Goal: Task Accomplishment & Management: Manage account settings

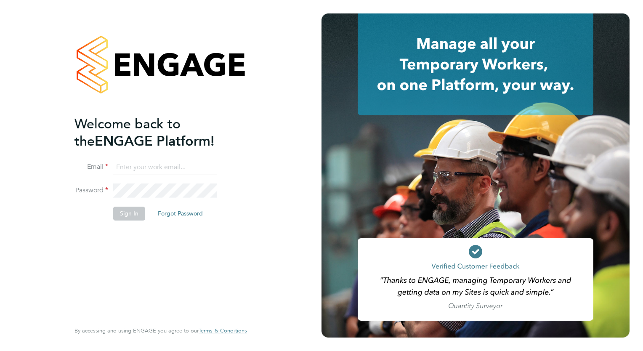
type input "safetysecurity@brightonandhovealbion.com"
click at [132, 216] on button "Sign In" at bounding box center [129, 213] width 32 height 13
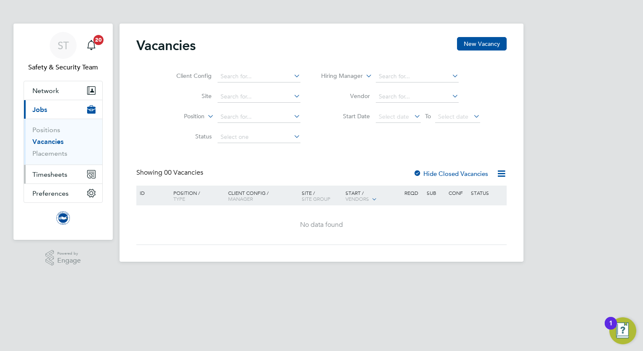
click at [40, 176] on span "Timesheets" at bounding box center [49, 174] width 35 height 8
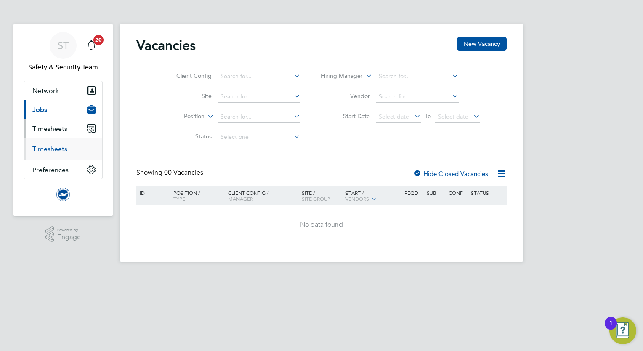
click at [50, 149] on link "Timesheets" at bounding box center [49, 149] width 35 height 8
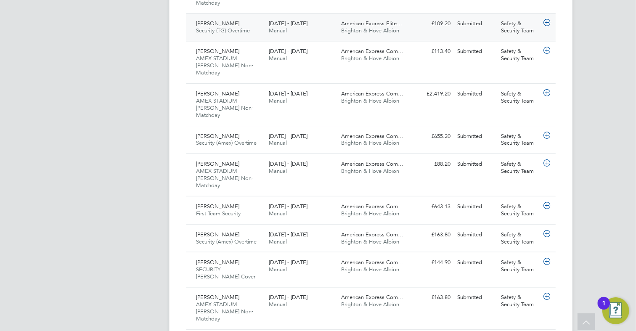
scroll to position [28, 73]
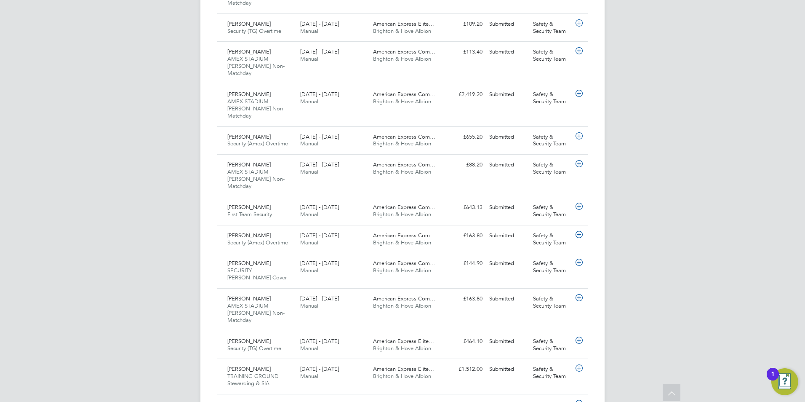
drag, startPoint x: 93, startPoint y: 205, endPoint x: 102, endPoint y: 204, distance: 8.5
click at [94, 205] on div "ST Safety & Security Team Notifications 20 Applications: Network Sites Workers …" at bounding box center [402, 306] width 805 height 1371
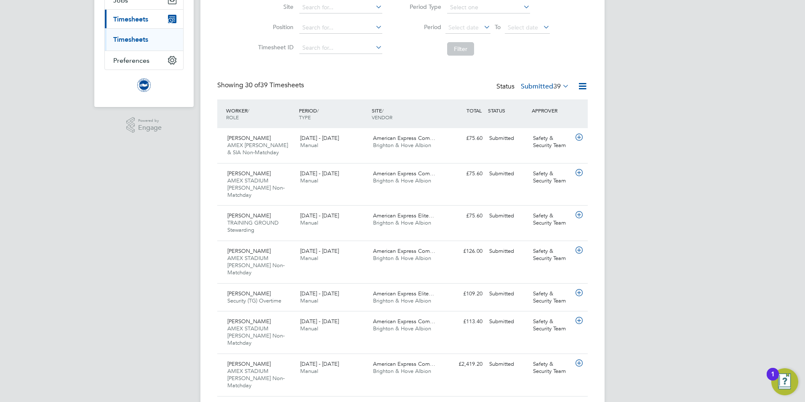
scroll to position [126, 0]
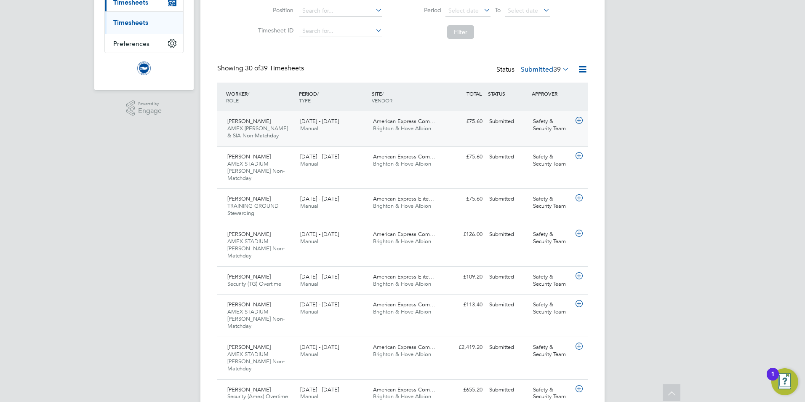
click at [258, 124] on span "Colin Bourne" at bounding box center [248, 120] width 43 height 7
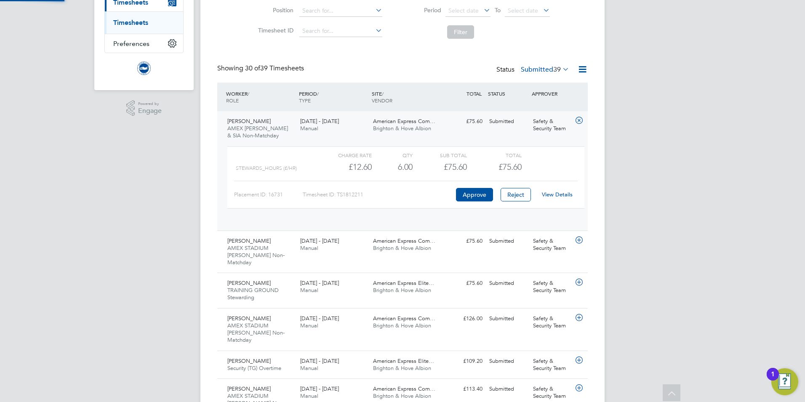
scroll to position [14, 82]
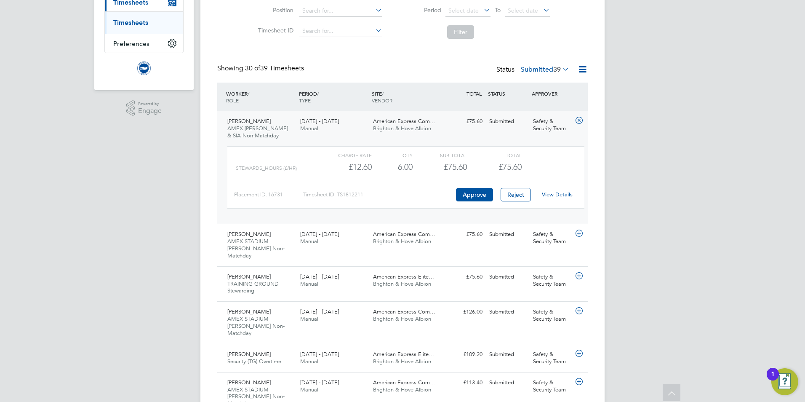
click at [284, 131] on span "AMEX [PERSON_NAME] & SIA Non-Matchday" at bounding box center [257, 132] width 61 height 14
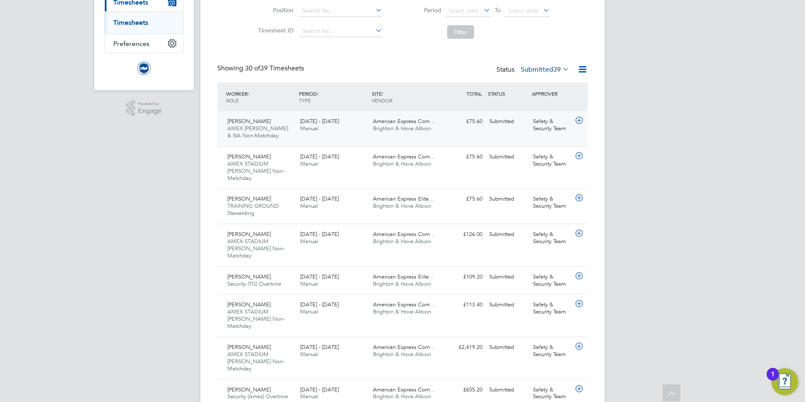
click at [261, 122] on div "Colin Bourne AMEX Steward & SIA Non-Matchday 1 - 31 Aug 2025" at bounding box center [260, 128] width 73 height 28
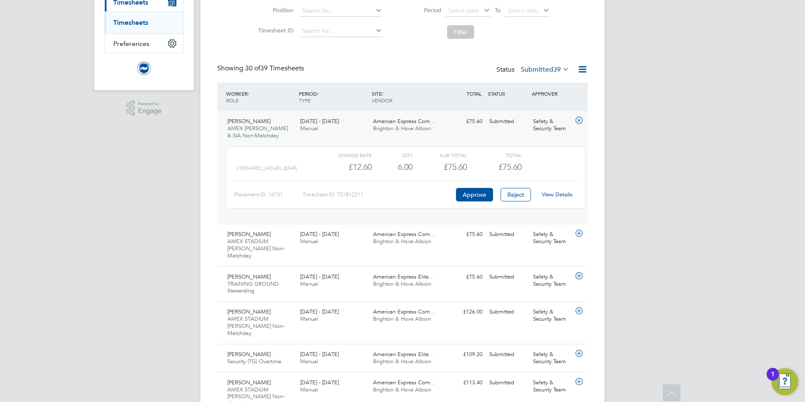
click at [564, 193] on link "View Details" at bounding box center [557, 194] width 31 height 7
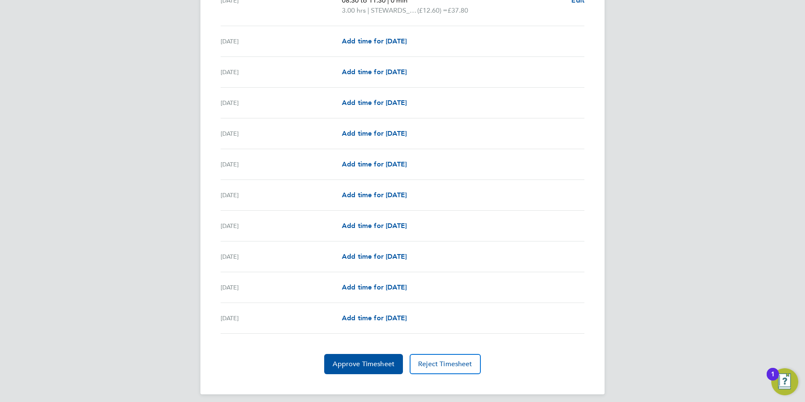
scroll to position [914, 0]
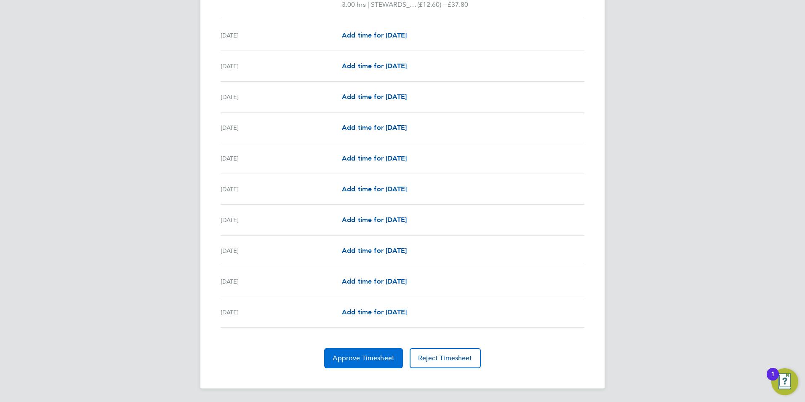
click at [357, 350] on button "Approve Timesheet" at bounding box center [363, 358] width 79 height 20
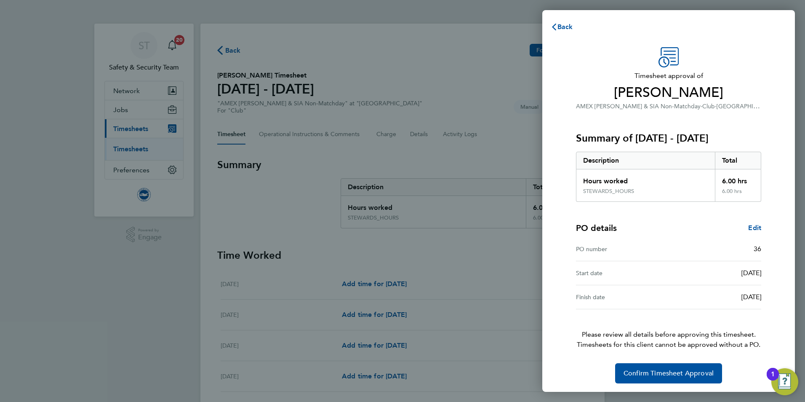
scroll to position [2, 0]
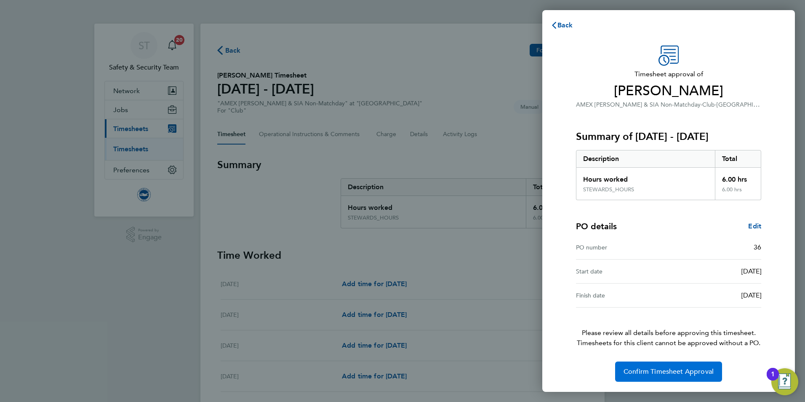
click at [669, 373] on span "Confirm Timesheet Approval" at bounding box center [668, 371] width 90 height 8
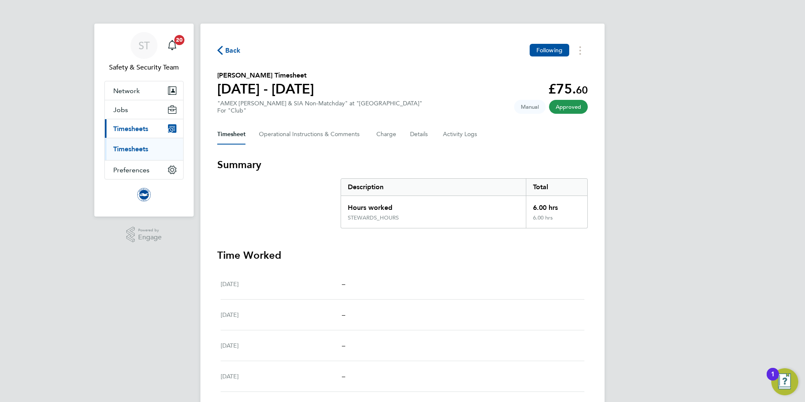
click at [134, 146] on link "Timesheets" at bounding box center [130, 149] width 35 height 8
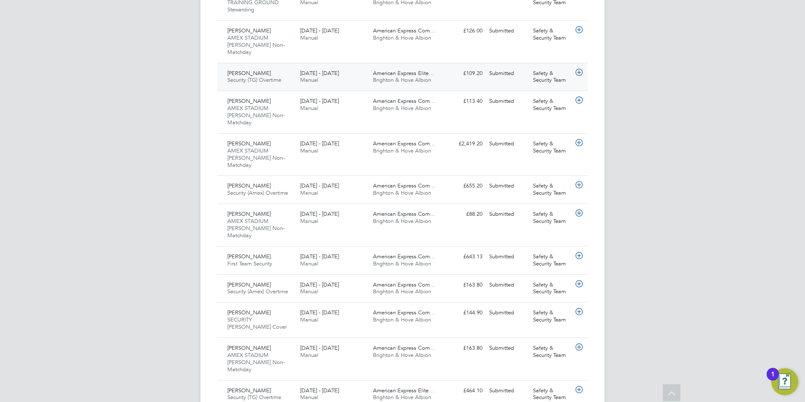
click at [261, 67] on div "Kim Whelan Security (TG) Overtime 1 - 31 Aug 2025" at bounding box center [260, 77] width 73 height 21
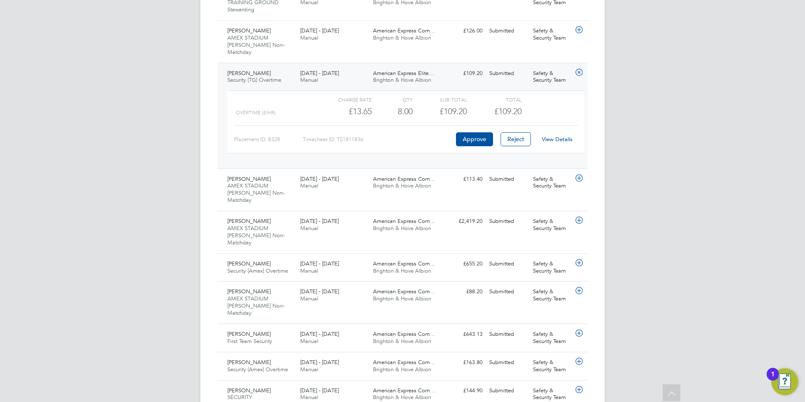
click at [558, 136] on link "View Details" at bounding box center [557, 139] width 31 height 7
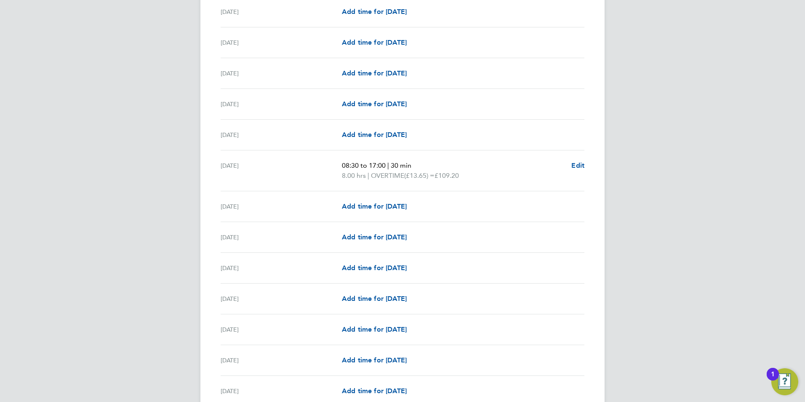
scroll to position [673, 0]
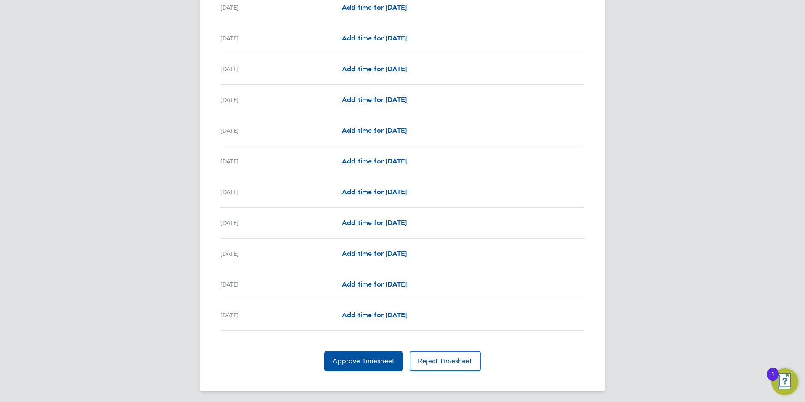
scroll to position [904, 0]
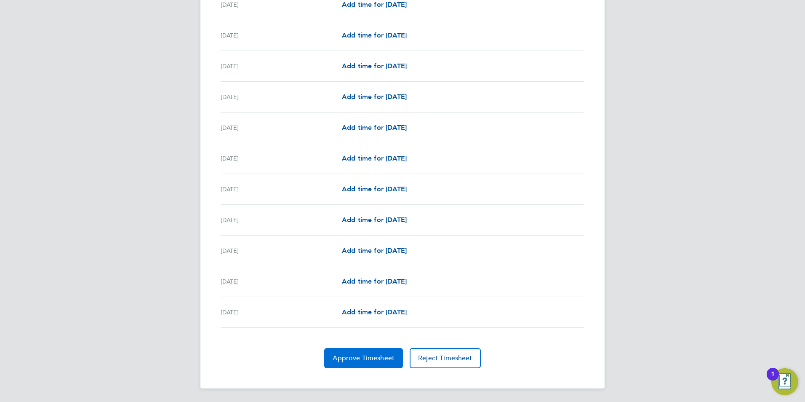
click at [385, 357] on span "Approve Timesheet" at bounding box center [364, 358] width 62 height 8
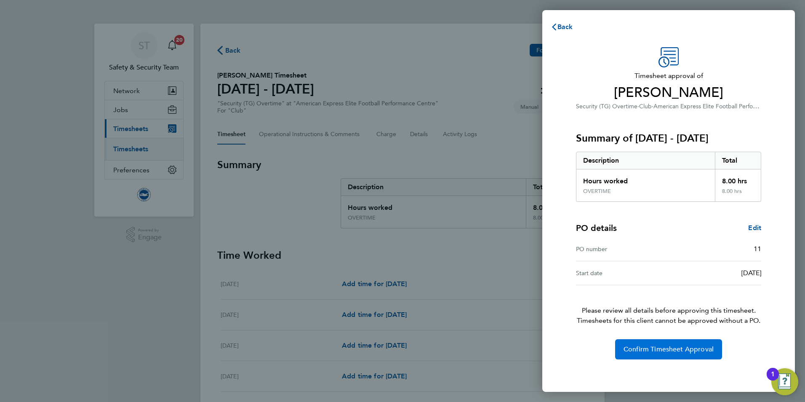
click at [684, 351] on span "Confirm Timesheet Approval" at bounding box center [668, 349] width 90 height 8
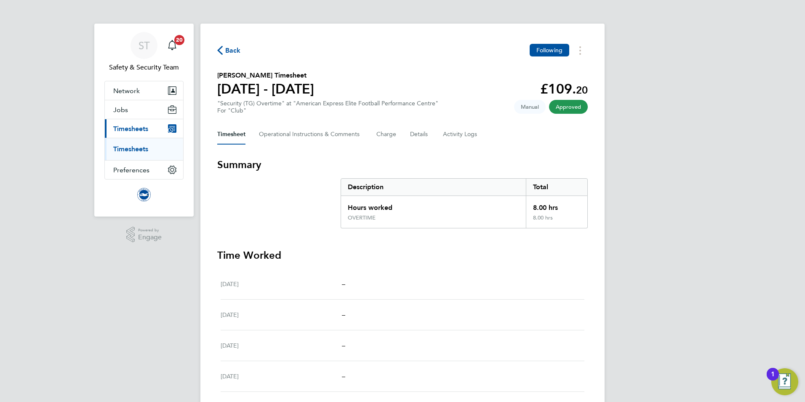
click at [127, 152] on link "Timesheets" at bounding box center [130, 149] width 35 height 8
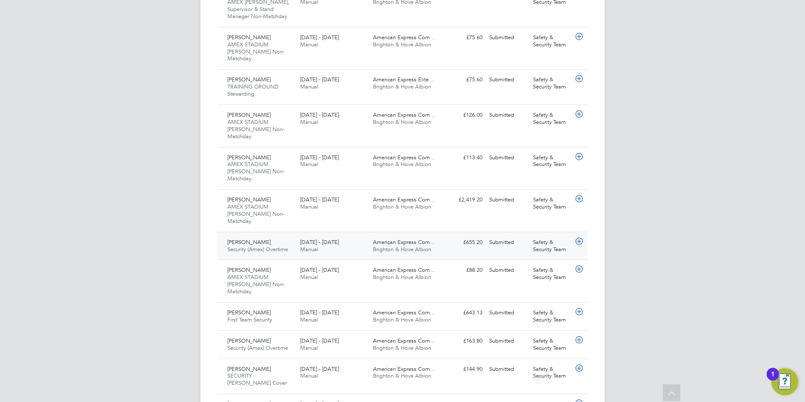
click at [236, 238] on span "[PERSON_NAME]" at bounding box center [248, 241] width 43 height 7
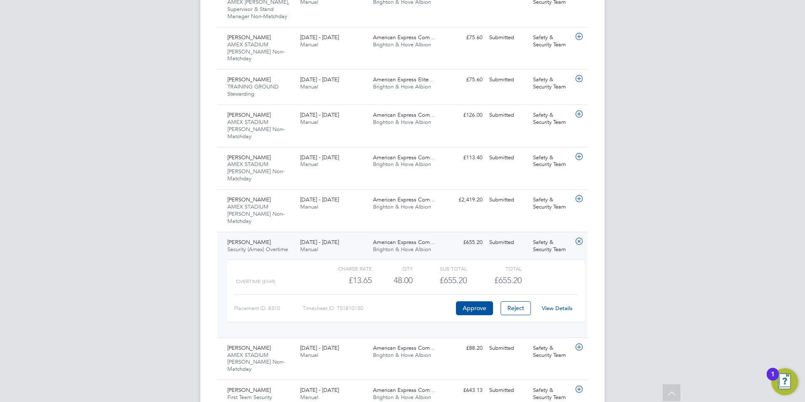
click at [568, 304] on link "View Details" at bounding box center [557, 307] width 31 height 7
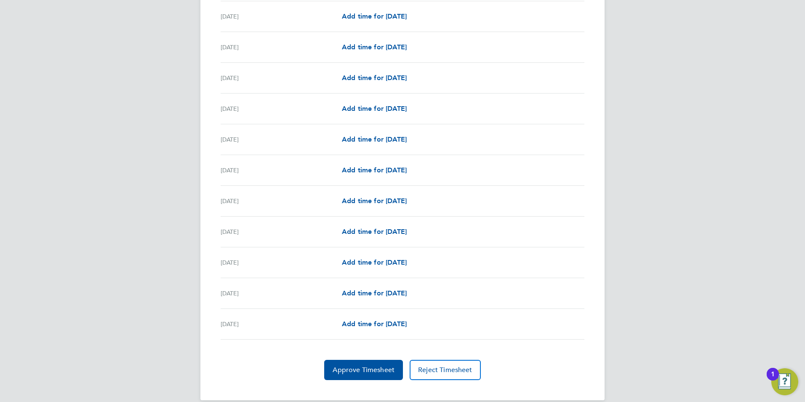
scroll to position [934, 0]
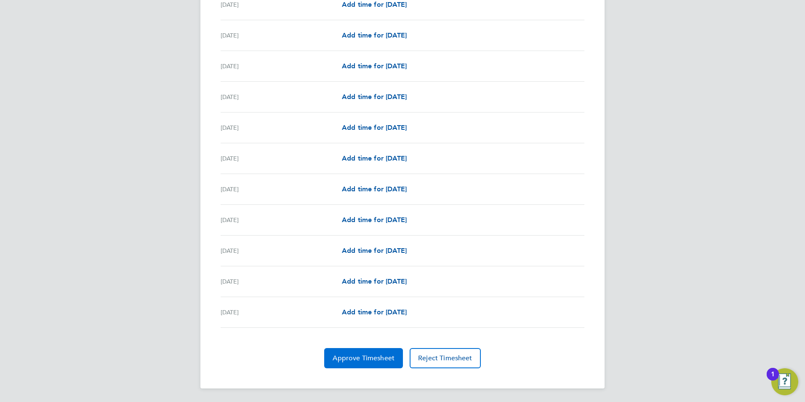
click at [383, 359] on span "Approve Timesheet" at bounding box center [364, 358] width 62 height 8
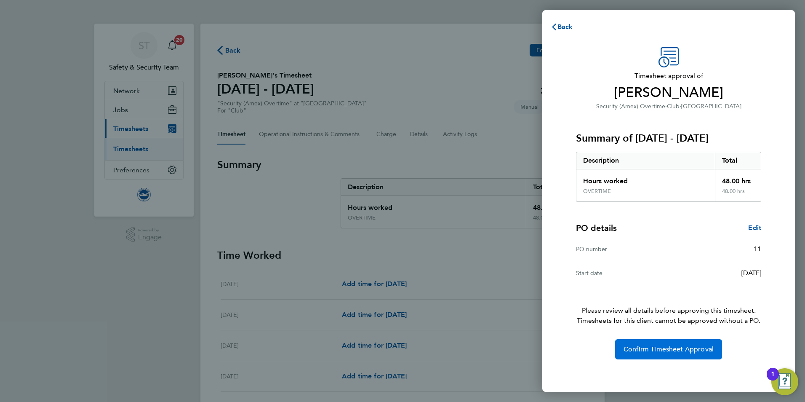
click at [654, 343] on button "Confirm Timesheet Approval" at bounding box center [668, 349] width 107 height 20
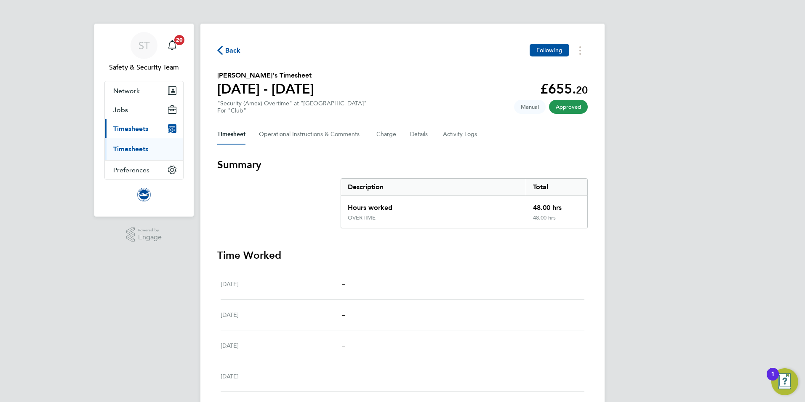
click at [129, 147] on link "Timesheets" at bounding box center [130, 149] width 35 height 8
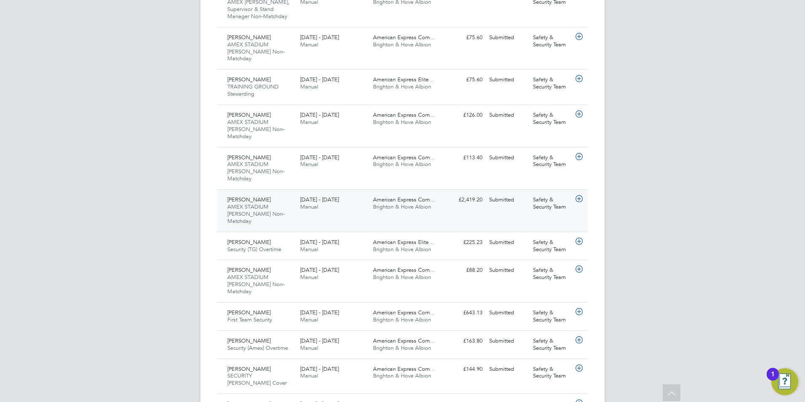
click at [243, 203] on span "AMEX STADIUM [PERSON_NAME] Non-Matchday" at bounding box center [255, 213] width 57 height 21
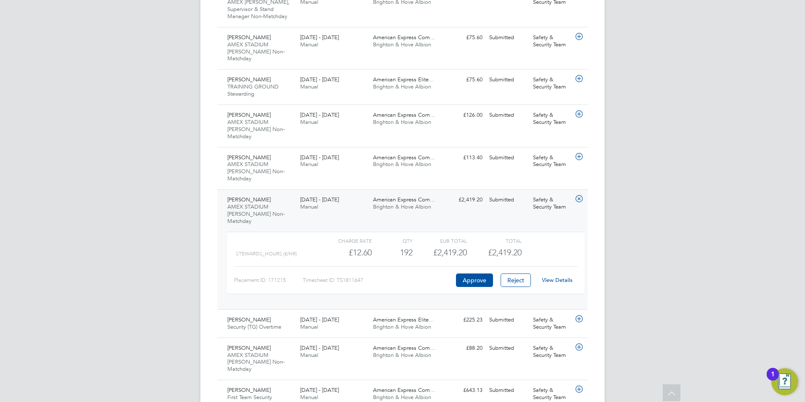
click at [556, 276] on link "View Details" at bounding box center [557, 279] width 31 height 7
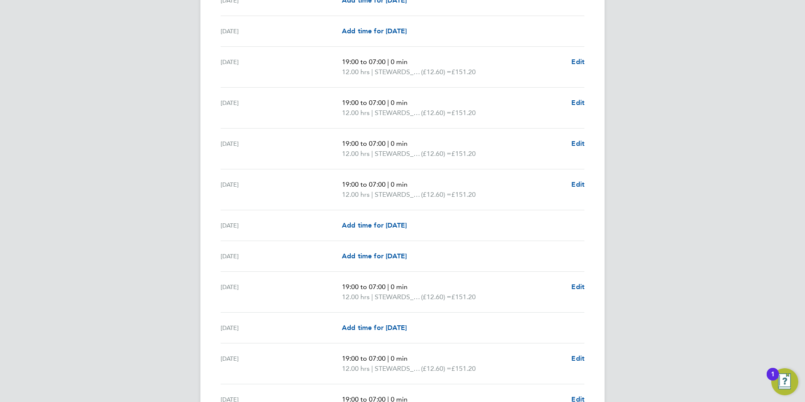
scroll to position [631, 0]
click at [582, 64] on span "Edit" at bounding box center [577, 61] width 13 height 8
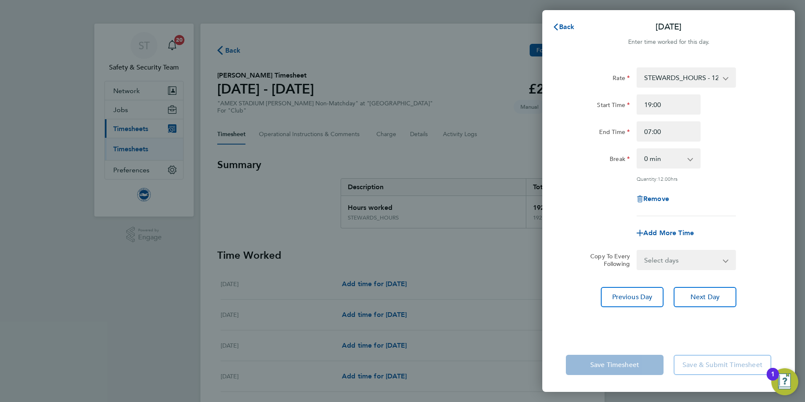
click at [726, 79] on app-icon-cross-button at bounding box center [730, 77] width 10 height 19
click at [727, 78] on app-icon-cross-button at bounding box center [730, 77] width 10 height 19
click at [724, 77] on select "STEWARDS_HOURS - 12.60 SIA_Steward - 16.38" at bounding box center [681, 77] width 88 height 19
click at [569, 25] on span "Back" at bounding box center [567, 27] width 16 height 8
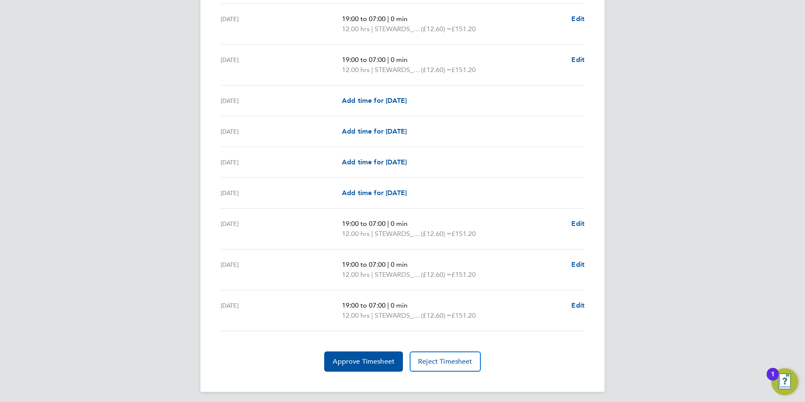
scroll to position [1055, 0]
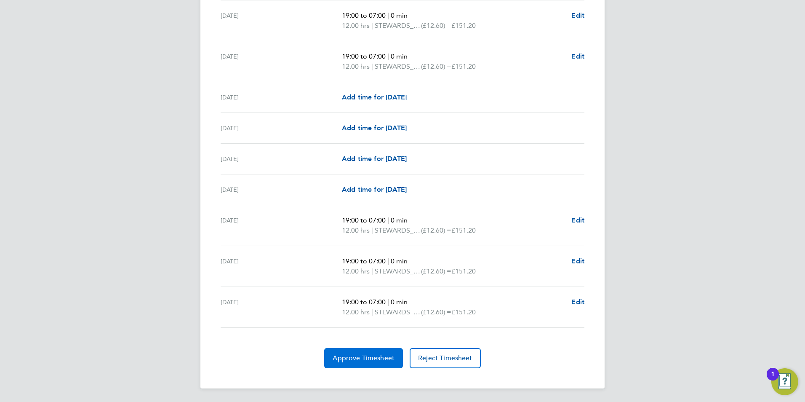
click at [364, 354] on span "Approve Timesheet" at bounding box center [364, 358] width 62 height 8
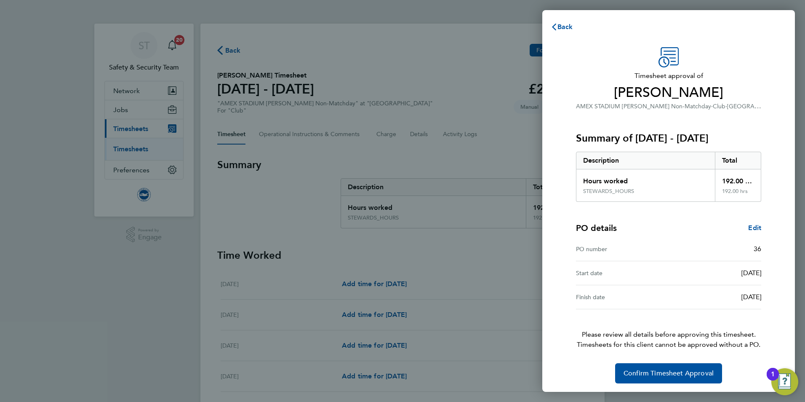
scroll to position [2, 0]
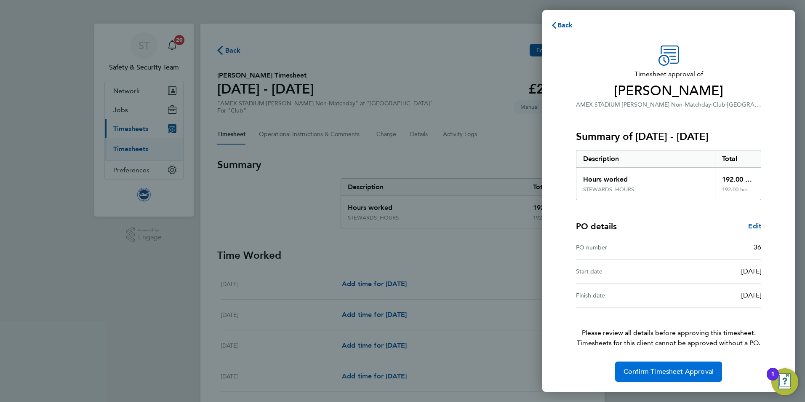
click at [675, 372] on span "Confirm Timesheet Approval" at bounding box center [668, 371] width 90 height 8
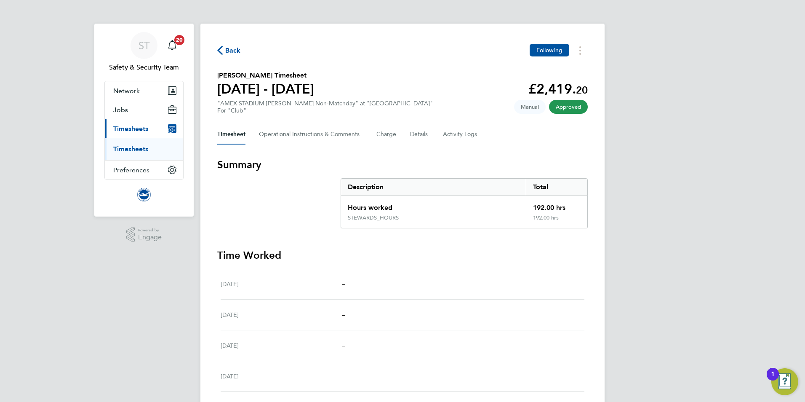
click at [141, 149] on link "Timesheets" at bounding box center [130, 149] width 35 height 8
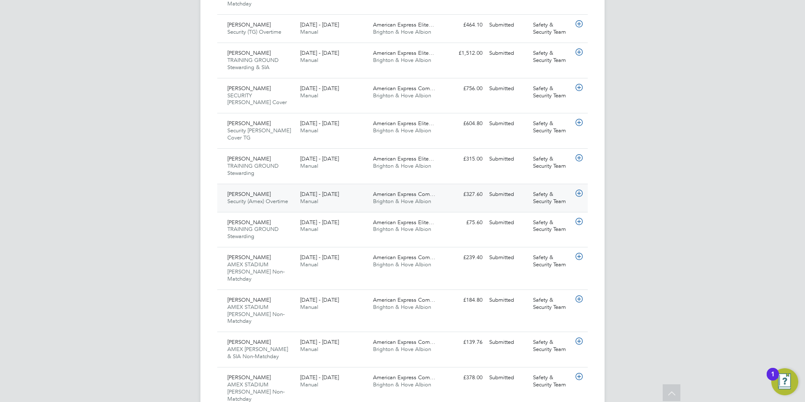
click at [257, 187] on div "Les Ansell Security (Amex) Overtime 1 - 31 Aug 2025" at bounding box center [260, 197] width 73 height 21
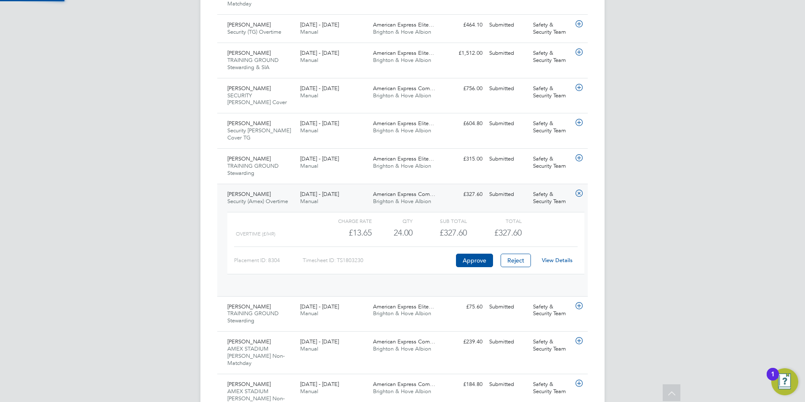
scroll to position [14, 82]
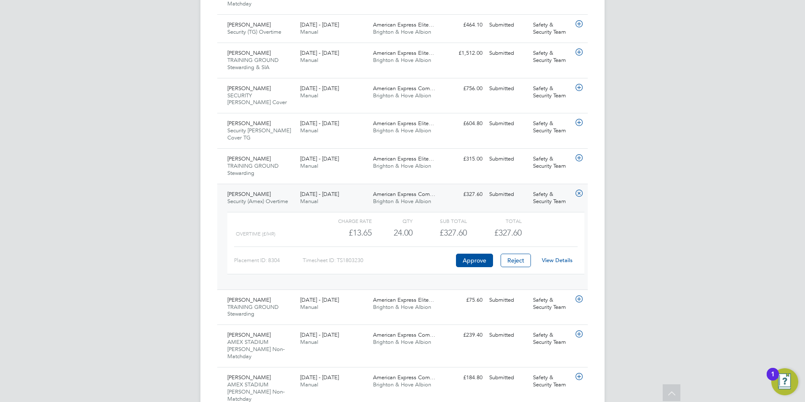
click at [557, 256] on link "View Details" at bounding box center [557, 259] width 31 height 7
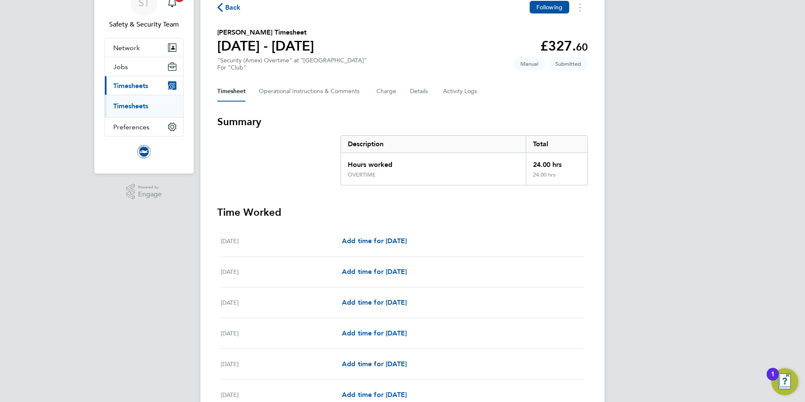
scroll to position [42, 0]
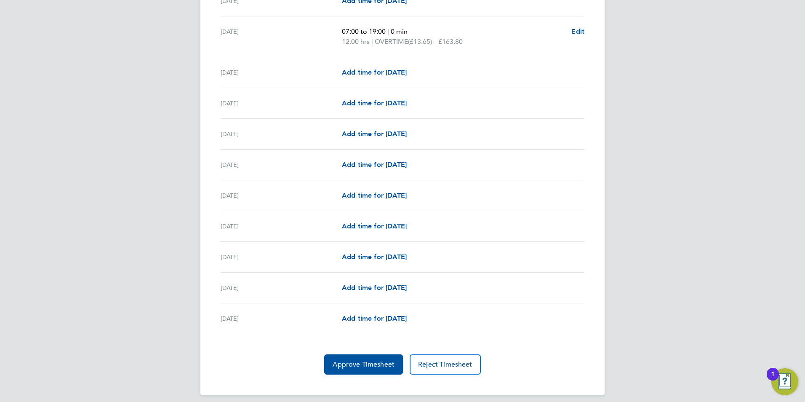
scroll to position [914, 0]
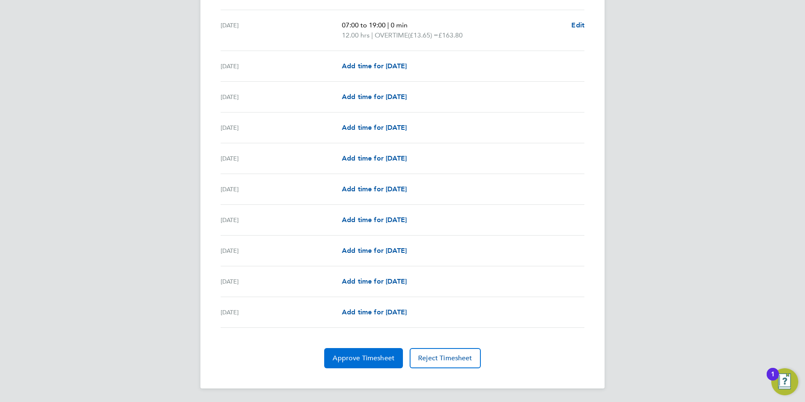
click at [371, 354] on span "Approve Timesheet" at bounding box center [364, 358] width 62 height 8
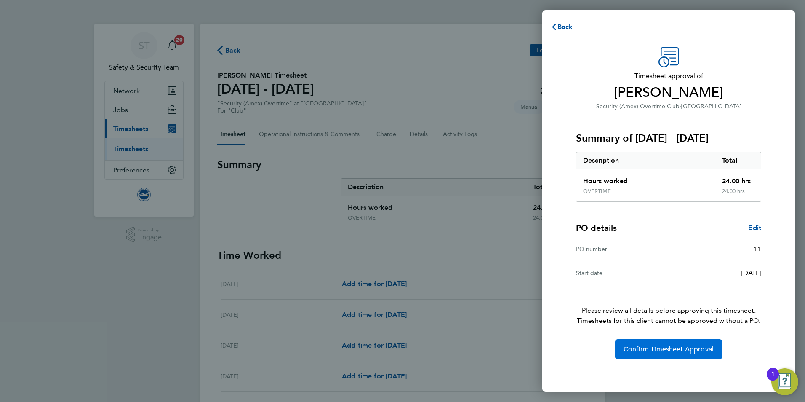
click at [660, 352] on span "Confirm Timesheet Approval" at bounding box center [668, 349] width 90 height 8
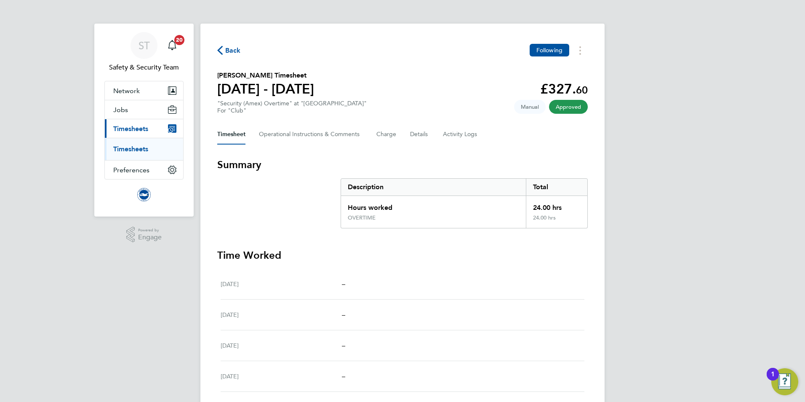
click at [130, 147] on link "Timesheets" at bounding box center [130, 149] width 35 height 8
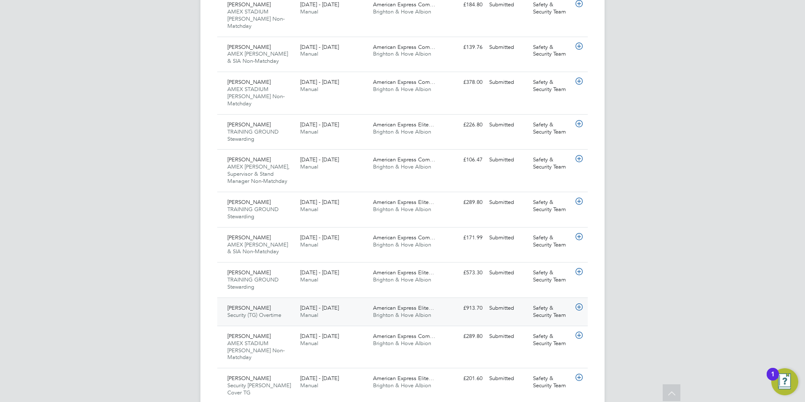
click at [242, 304] on span "[PERSON_NAME]" at bounding box center [248, 307] width 43 height 7
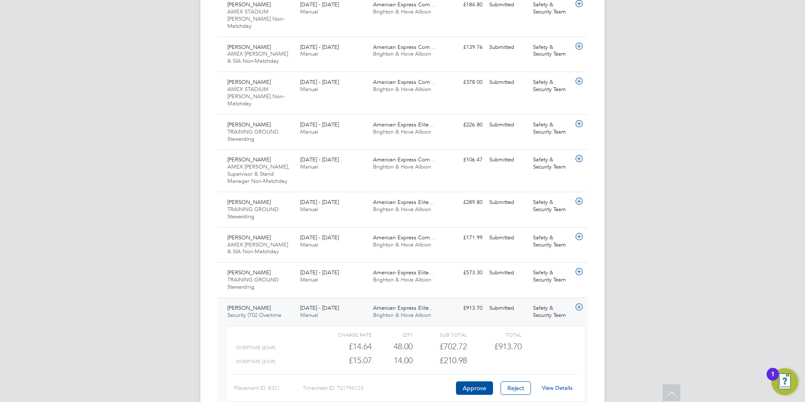
click at [567, 384] on link "View Details" at bounding box center [557, 387] width 31 height 7
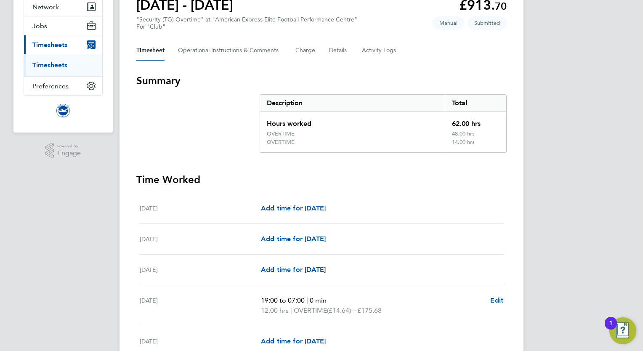
scroll to position [42, 0]
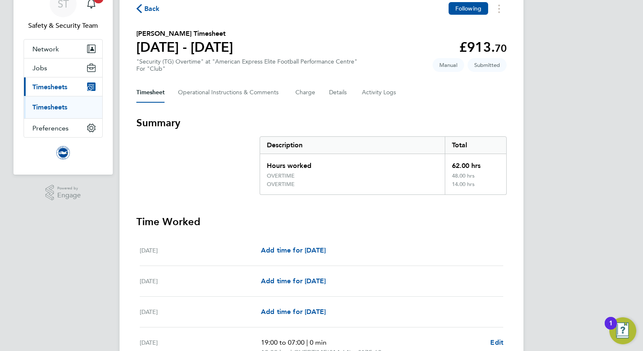
click at [50, 106] on link "Timesheets" at bounding box center [49, 107] width 35 height 8
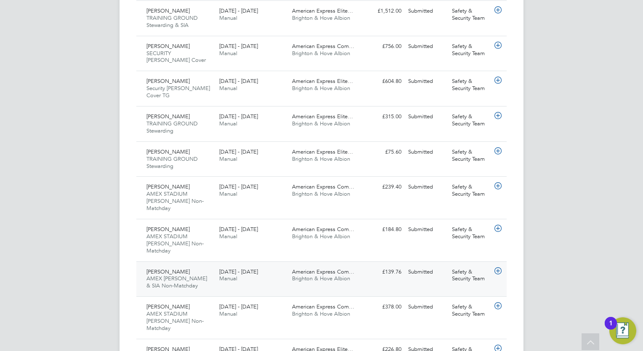
click at [194, 275] on span "AMEX [PERSON_NAME] & SIA Non-Matchday" at bounding box center [176, 282] width 61 height 14
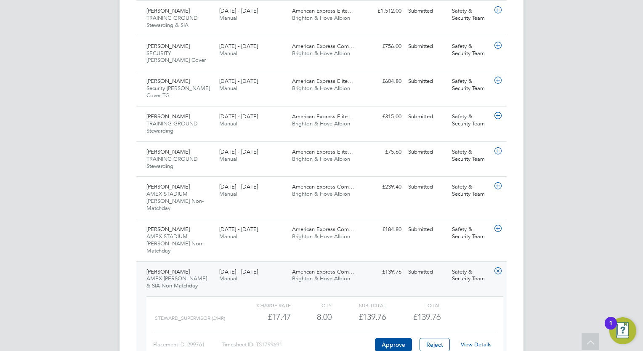
click at [481, 341] on link "View Details" at bounding box center [476, 344] width 31 height 7
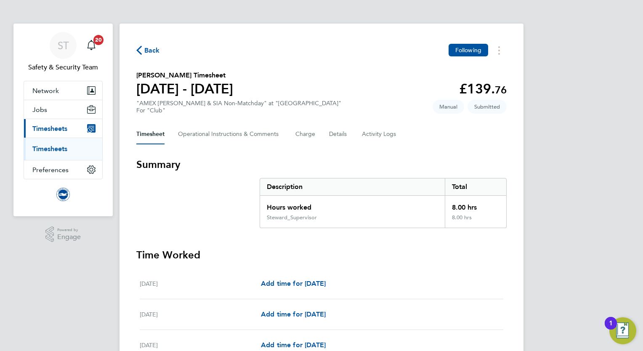
drag, startPoint x: 61, startPoint y: 232, endPoint x: 79, endPoint y: 110, distance: 123.0
click at [62, 151] on link "Timesheets" at bounding box center [49, 149] width 35 height 8
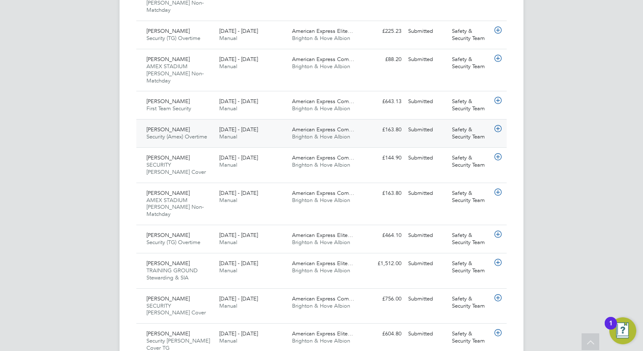
click at [164, 133] on span "Security (Amex) Overtime" at bounding box center [176, 136] width 61 height 7
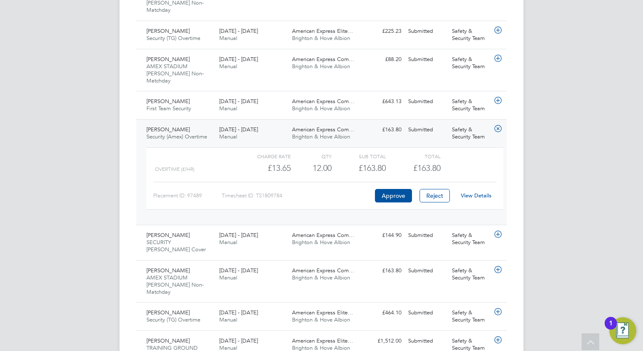
click at [480, 192] on link "View Details" at bounding box center [476, 195] width 31 height 7
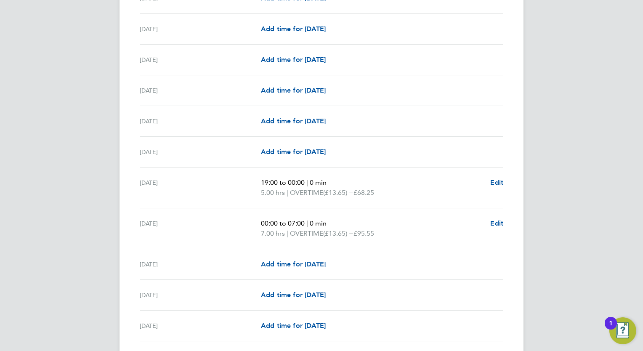
scroll to position [842, 0]
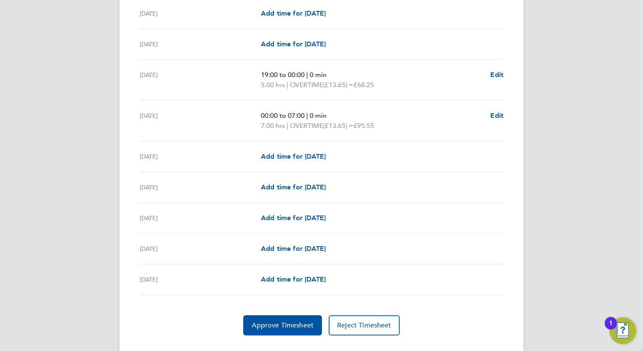
scroll to position [961, 0]
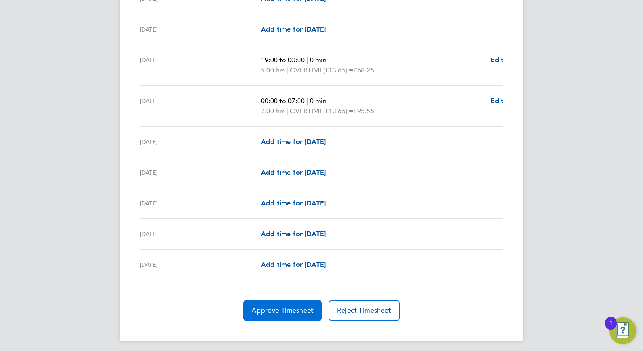
click at [287, 311] on span "Approve Timesheet" at bounding box center [283, 310] width 62 height 8
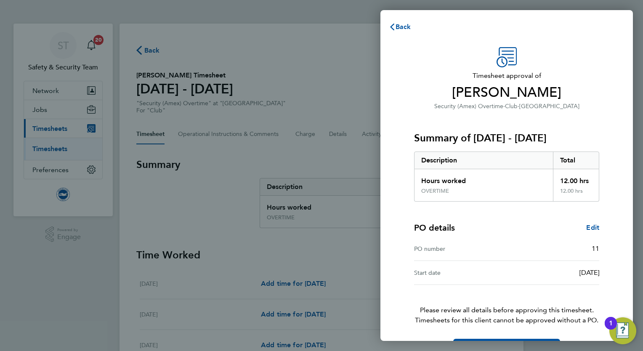
scroll to position [27, 0]
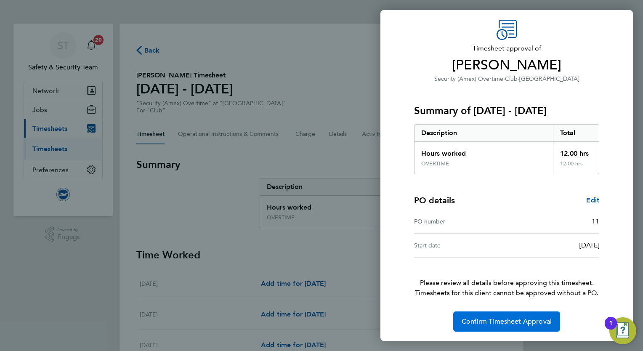
click at [515, 318] on span "Confirm Timesheet Approval" at bounding box center [507, 321] width 90 height 8
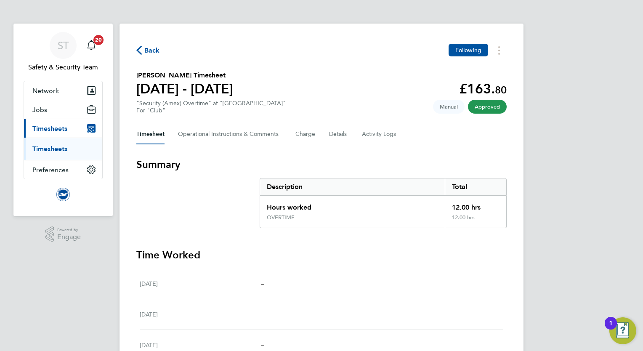
click at [57, 146] on link "Timesheets" at bounding box center [49, 149] width 35 height 8
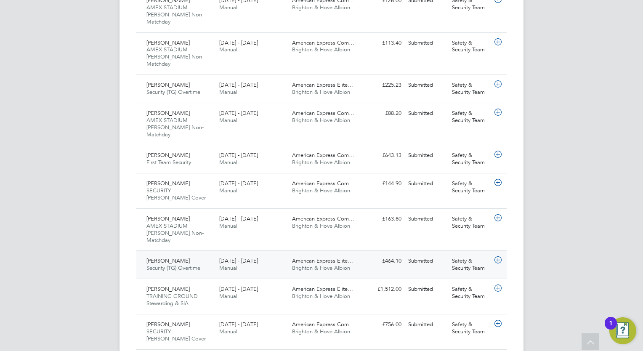
click at [199, 254] on div "Daniel Wood Security (TG) Overtime 1 - 31 Aug 2025" at bounding box center [179, 264] width 73 height 21
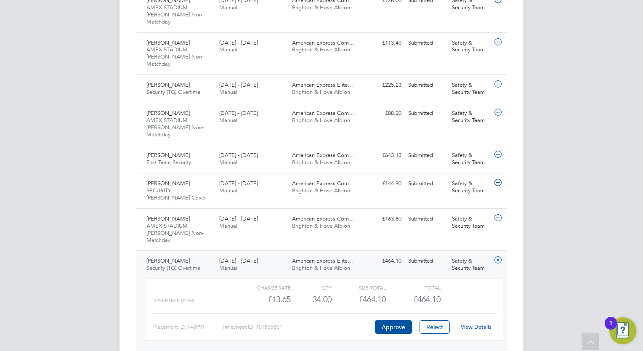
click at [480, 323] on link "View Details" at bounding box center [476, 326] width 31 height 7
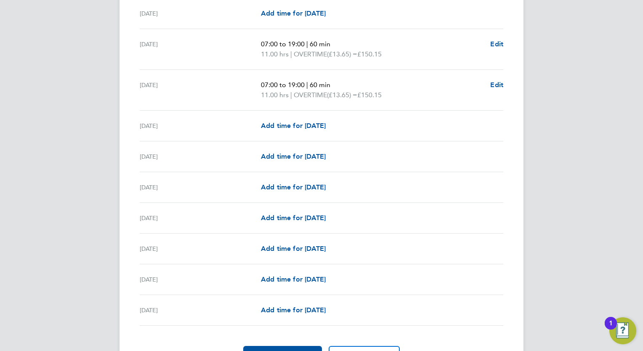
scroll to position [926, 0]
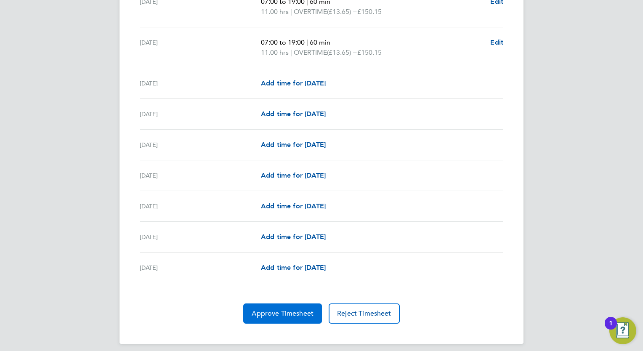
scroll to position [971, 0]
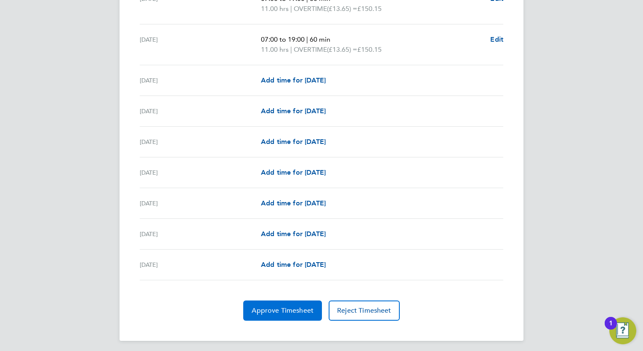
click at [283, 309] on span "Approve Timesheet" at bounding box center [283, 310] width 62 height 8
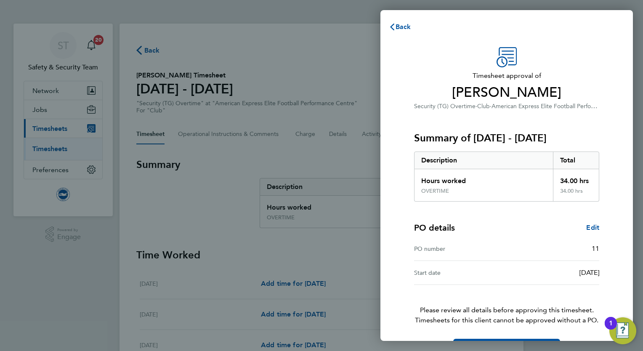
scroll to position [27, 0]
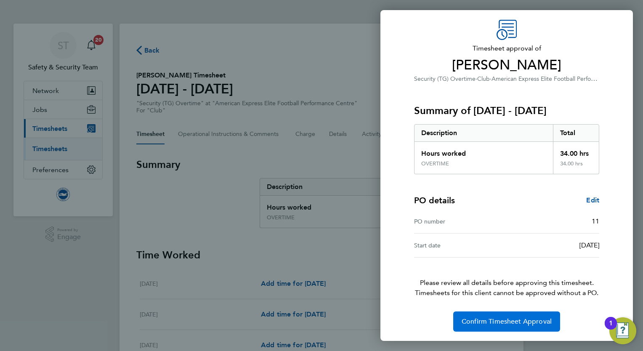
click at [489, 316] on button "Confirm Timesheet Approval" at bounding box center [506, 321] width 107 height 20
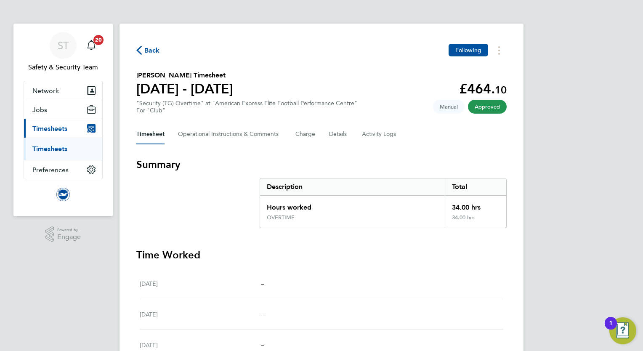
click at [44, 147] on link "Timesheets" at bounding box center [49, 149] width 35 height 8
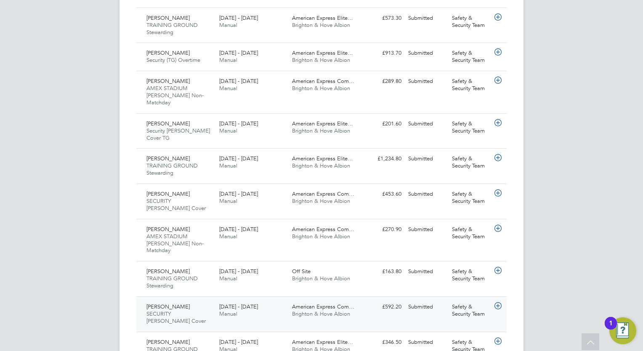
click at [173, 310] on span "SECURITY [PERSON_NAME] Cover" at bounding box center [175, 317] width 59 height 14
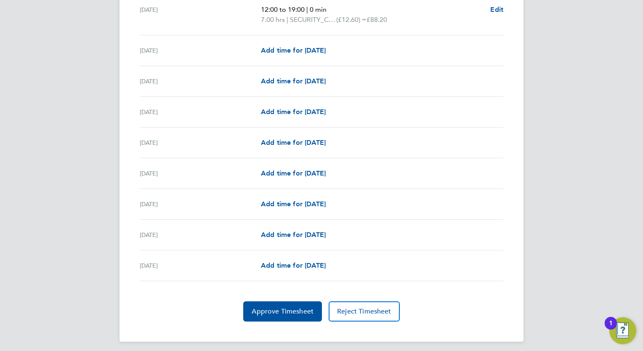
scroll to position [991, 0]
click at [271, 312] on button "Approve Timesheet" at bounding box center [282, 311] width 79 height 20
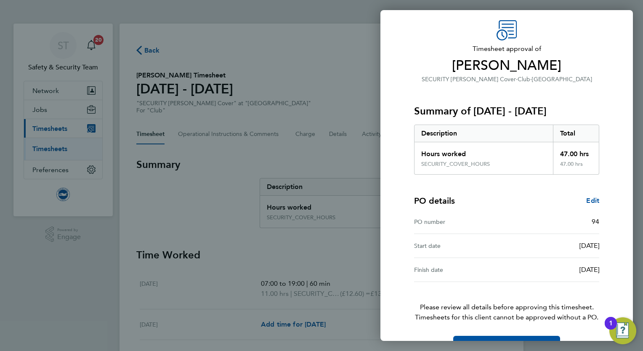
scroll to position [51, 0]
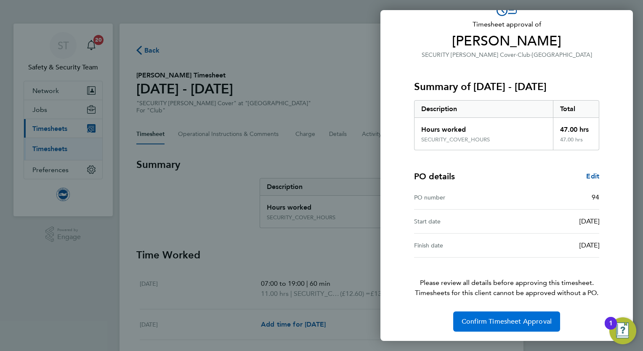
click at [508, 320] on span "Confirm Timesheet Approval" at bounding box center [507, 321] width 90 height 8
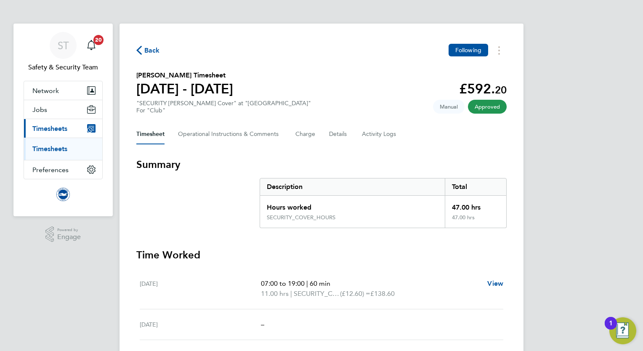
click at [51, 150] on link "Timesheets" at bounding box center [49, 149] width 35 height 8
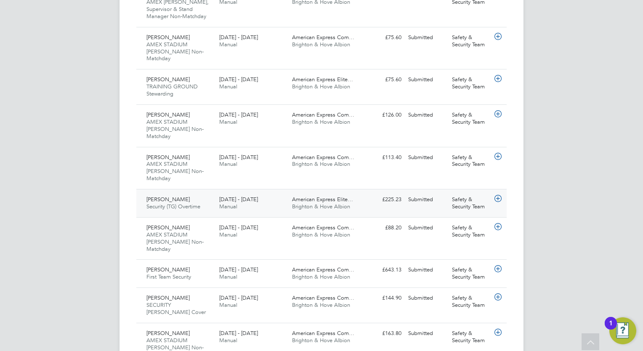
click at [266, 193] on div "1 - 31 Aug 2025 Manual" at bounding box center [252, 203] width 73 height 21
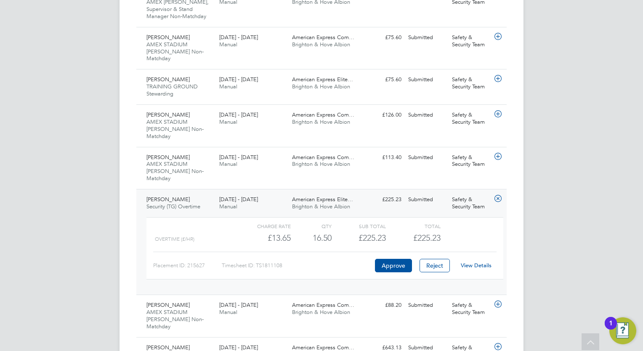
click at [478, 262] on link "View Details" at bounding box center [476, 265] width 31 height 7
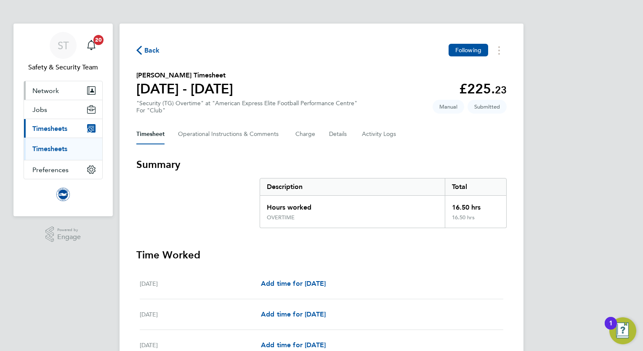
drag, startPoint x: 55, startPoint y: 203, endPoint x: 59, endPoint y: 97, distance: 106.2
click at [48, 146] on link "Timesheets" at bounding box center [49, 149] width 35 height 8
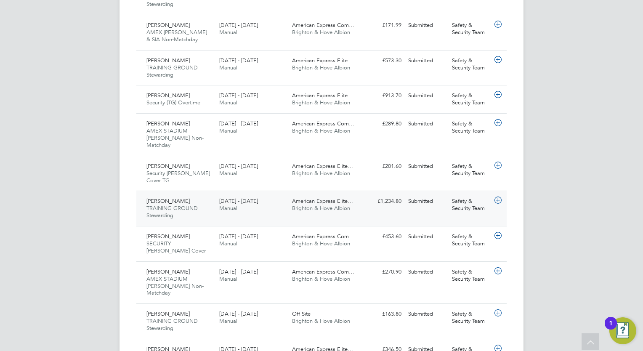
click at [201, 194] on div "Veronica Sowton TRAINING GROUND Stewarding 1 - 31 Aug 2025" at bounding box center [179, 208] width 73 height 28
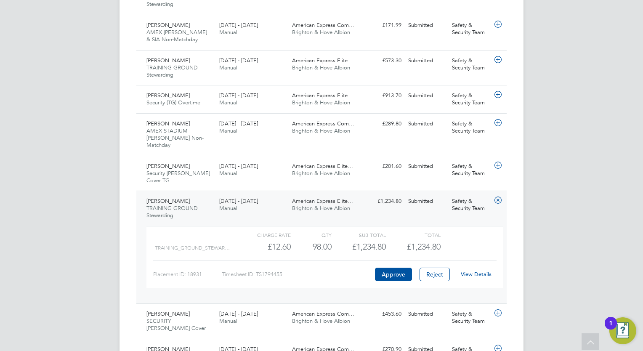
click at [484, 271] on link "View Details" at bounding box center [476, 274] width 31 height 7
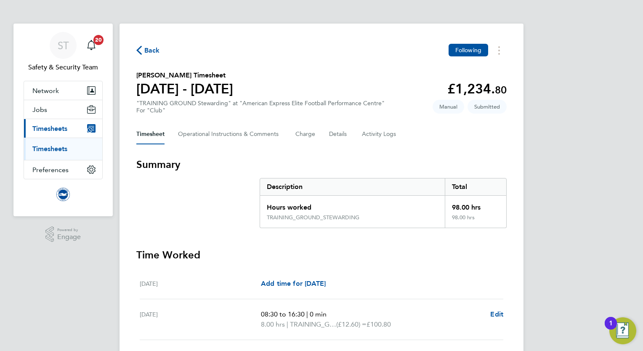
click at [52, 151] on link "Timesheets" at bounding box center [49, 149] width 35 height 8
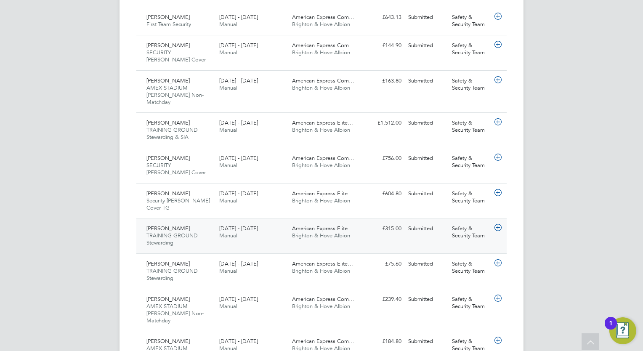
click at [262, 222] on div "1 - 31 Aug 2025 Manual" at bounding box center [252, 232] width 73 height 21
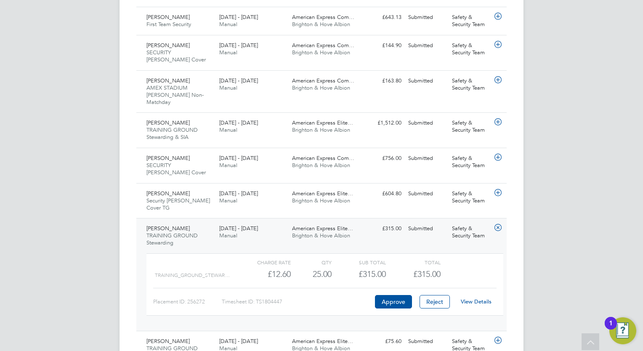
click at [484, 298] on link "View Details" at bounding box center [476, 301] width 31 height 7
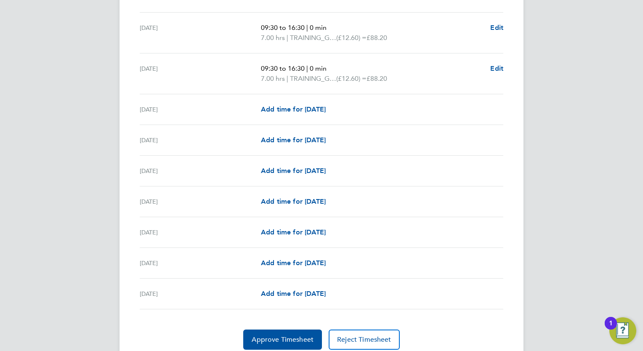
scroll to position [981, 0]
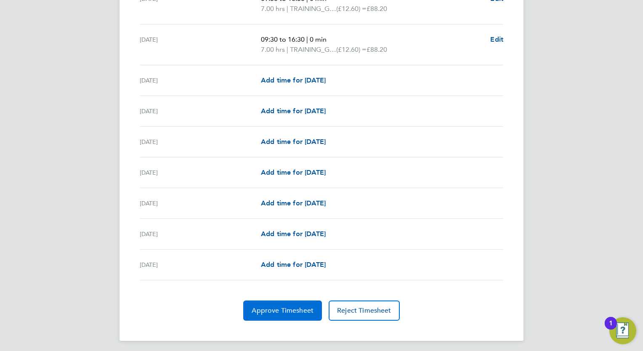
click at [277, 309] on span "Approve Timesheet" at bounding box center [283, 310] width 62 height 8
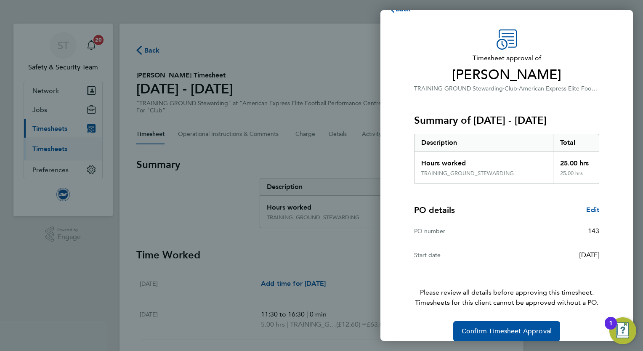
scroll to position [27, 0]
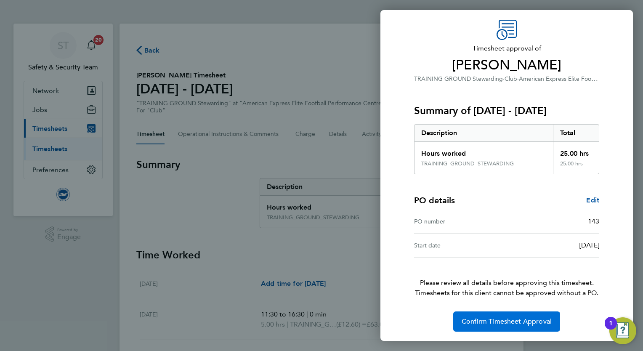
click at [513, 327] on button "Confirm Timesheet Approval" at bounding box center [506, 321] width 107 height 20
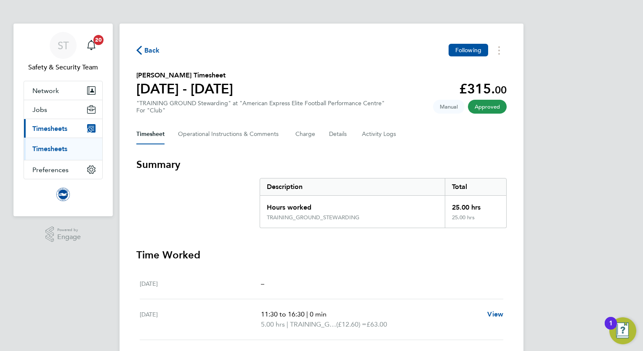
click at [56, 147] on link "Timesheets" at bounding box center [49, 149] width 35 height 8
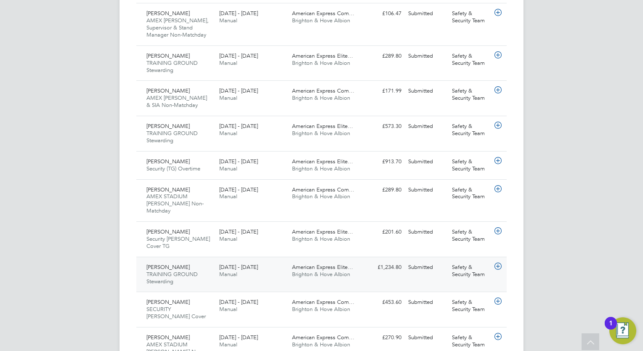
click at [341, 271] on span "Brighton & Hove Albion" at bounding box center [321, 274] width 58 height 7
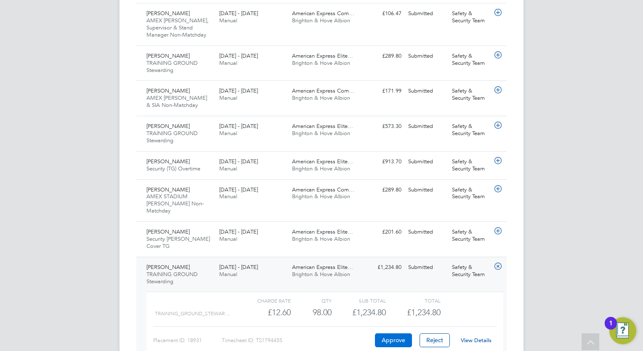
click at [393, 333] on button "Approve" at bounding box center [393, 339] width 37 height 13
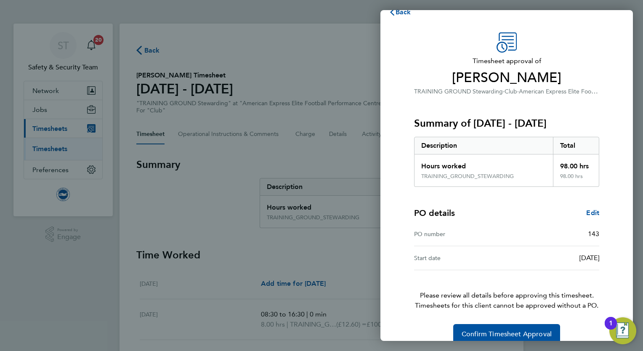
scroll to position [27, 0]
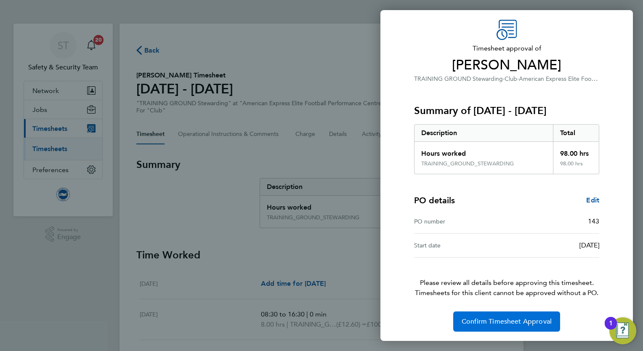
click at [508, 321] on span "Confirm Timesheet Approval" at bounding box center [507, 321] width 90 height 8
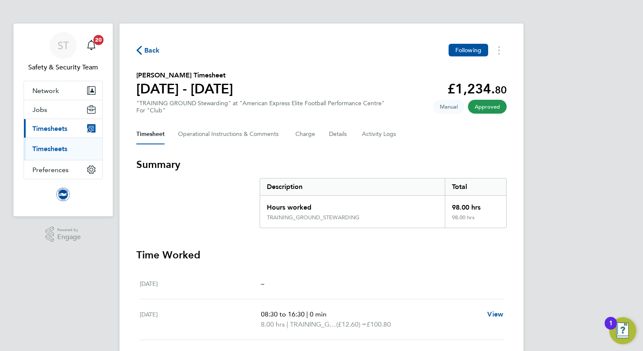
click at [68, 149] on li "Timesheets" at bounding box center [63, 149] width 63 height 8
click at [64, 149] on link "Timesheets" at bounding box center [49, 149] width 35 height 8
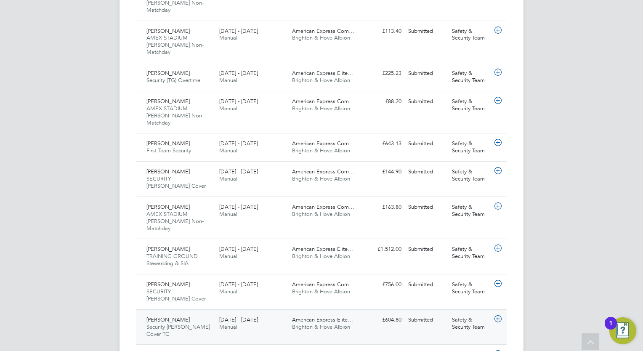
click at [311, 323] on span "Brighton & Hove Albion" at bounding box center [321, 326] width 58 height 7
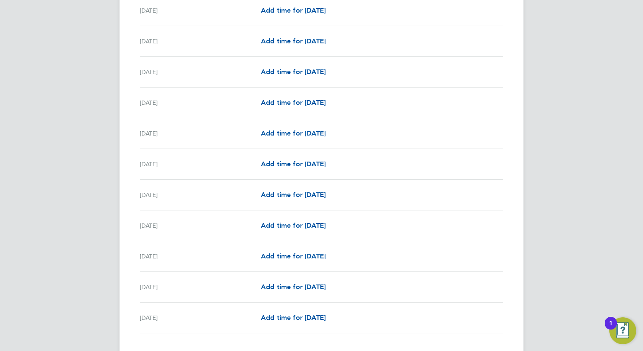
scroll to position [981, 0]
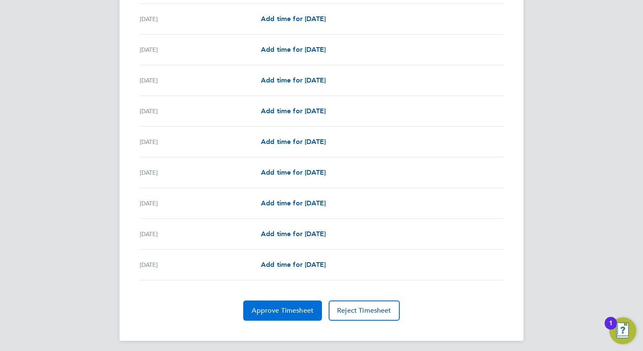
click at [277, 307] on span "Approve Timesheet" at bounding box center [283, 310] width 62 height 8
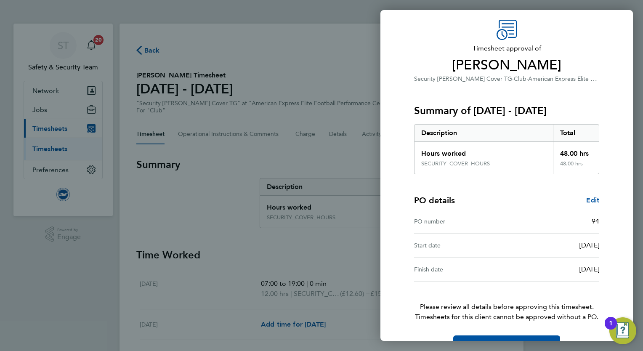
scroll to position [51, 0]
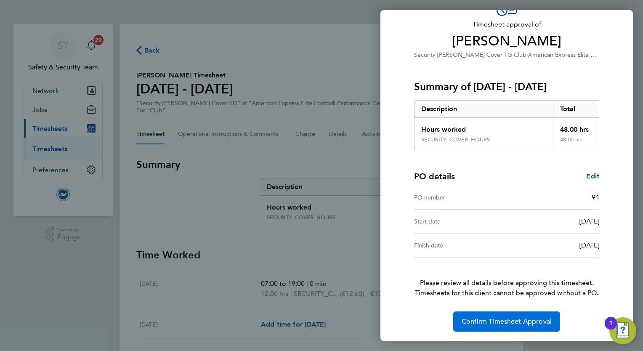
click at [499, 330] on button "Confirm Timesheet Approval" at bounding box center [506, 321] width 107 height 20
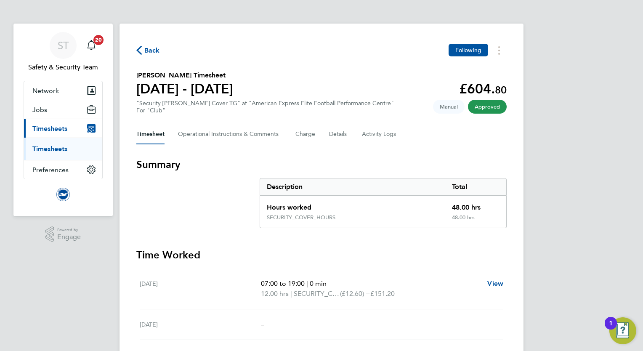
click at [61, 149] on link "Timesheets" at bounding box center [49, 149] width 35 height 8
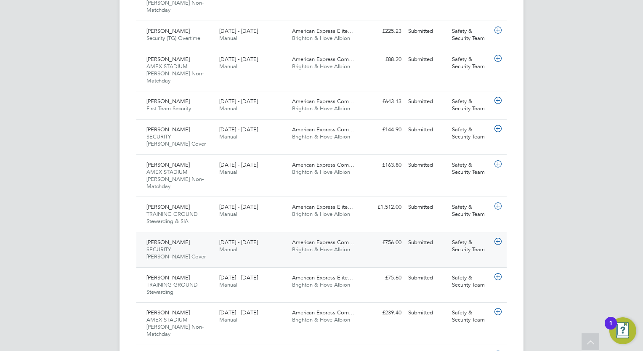
click at [195, 246] on span "SECURITY [PERSON_NAME] Cover" at bounding box center [175, 253] width 59 height 14
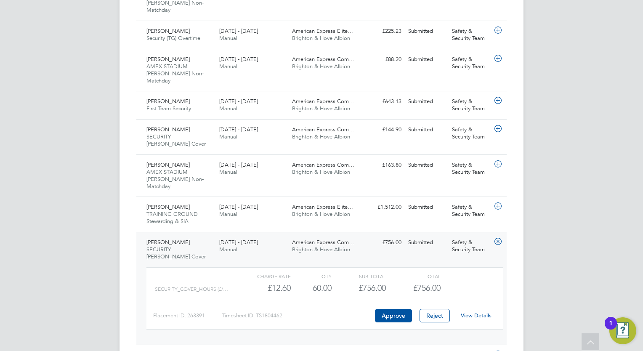
click at [481, 312] on link "View Details" at bounding box center [476, 315] width 31 height 7
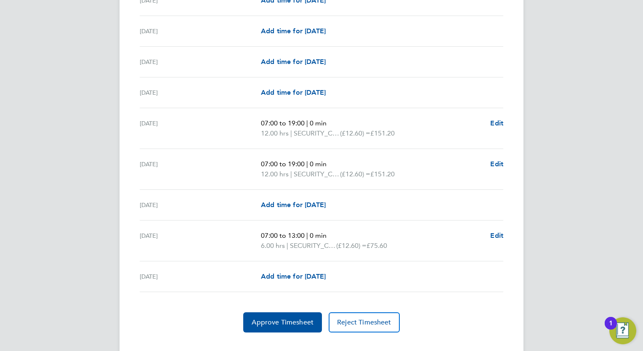
scroll to position [1001, 0]
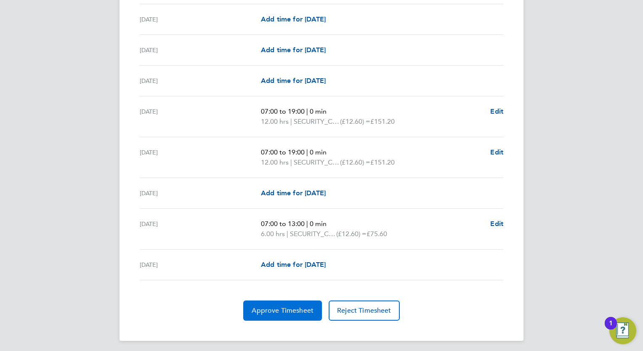
click at [286, 310] on span "Approve Timesheet" at bounding box center [283, 310] width 62 height 8
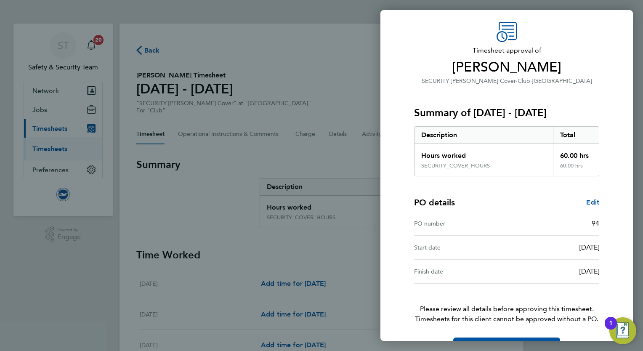
scroll to position [51, 0]
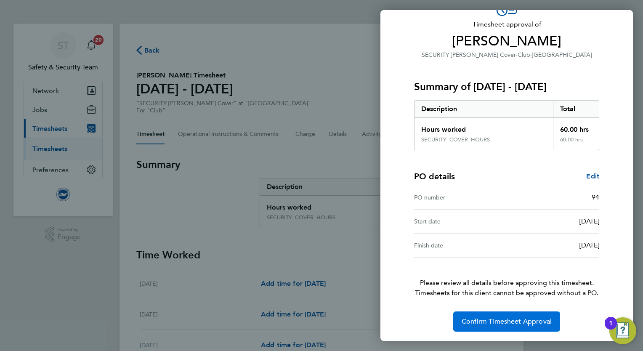
click at [487, 323] on span "Confirm Timesheet Approval" at bounding box center [507, 321] width 90 height 8
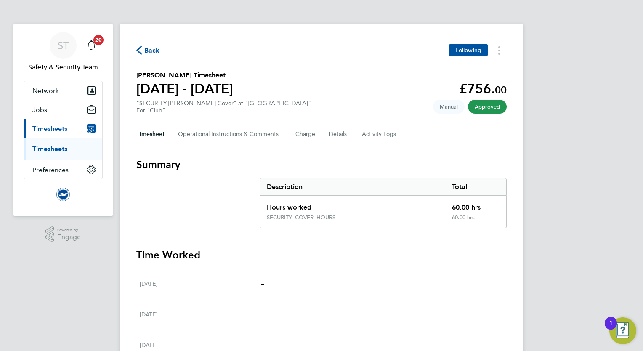
click at [49, 148] on link "Timesheets" at bounding box center [49, 149] width 35 height 8
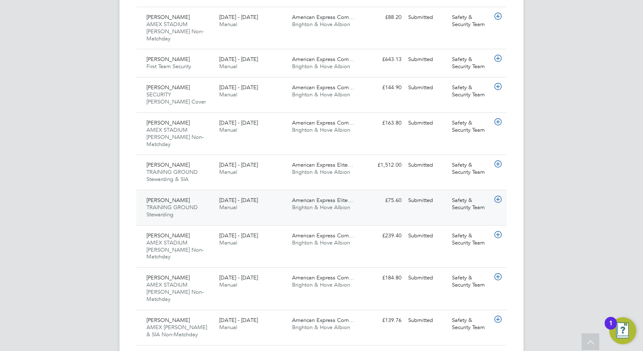
click at [314, 204] on span "Brighton & Hove Albion" at bounding box center [321, 207] width 58 height 7
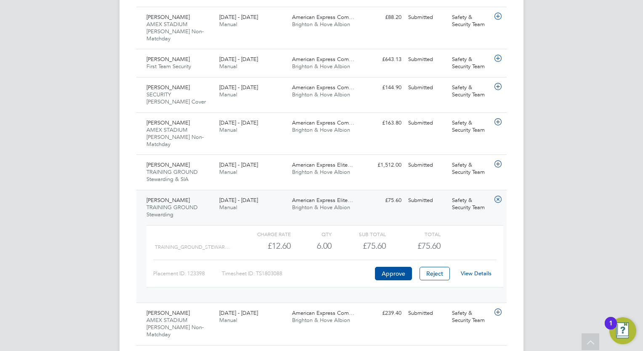
click at [483, 270] on link "View Details" at bounding box center [476, 273] width 31 height 7
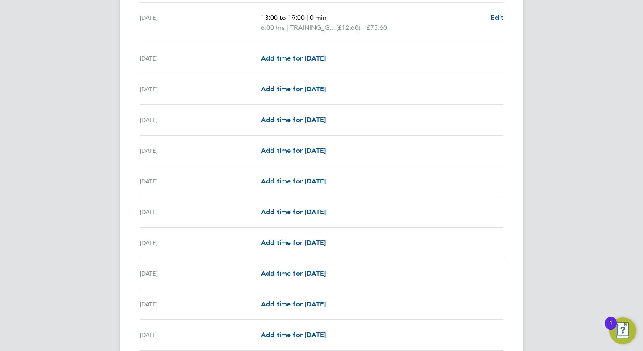
scroll to position [951, 0]
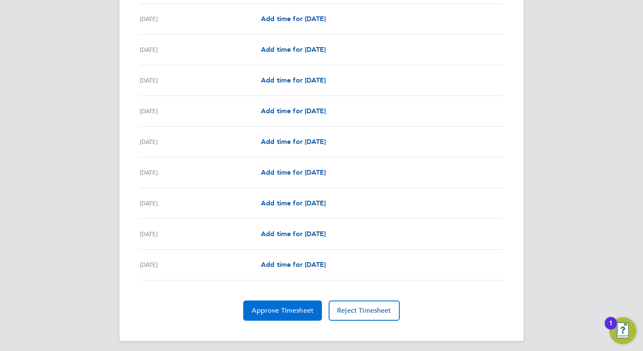
click at [279, 310] on span "Approve Timesheet" at bounding box center [283, 310] width 62 height 8
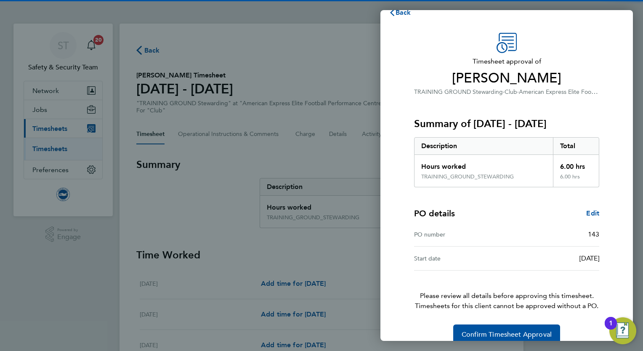
scroll to position [27, 0]
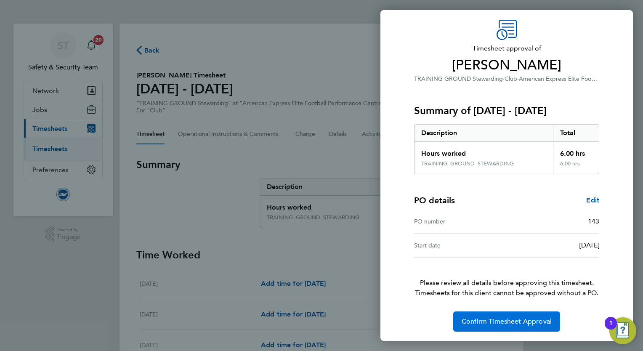
click at [503, 324] on span "Confirm Timesheet Approval" at bounding box center [507, 321] width 90 height 8
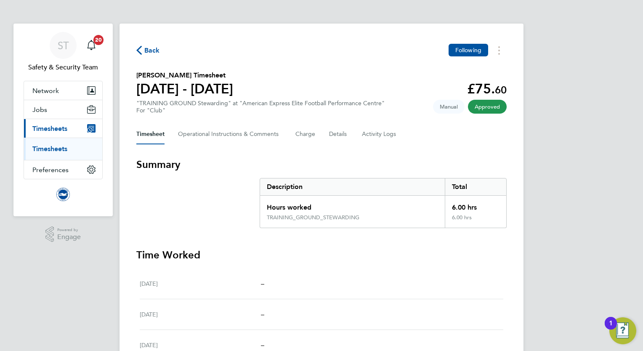
click at [58, 148] on link "Timesheets" at bounding box center [49, 149] width 35 height 8
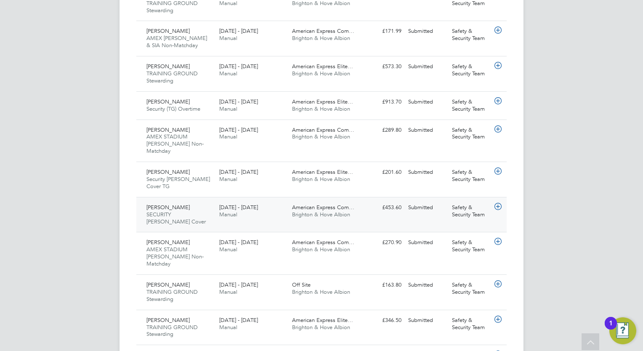
click at [296, 204] on span "American Express Com…" at bounding box center [323, 207] width 62 height 7
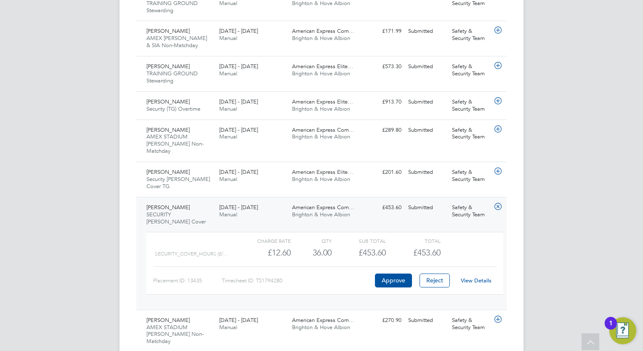
click at [484, 277] on link "View Details" at bounding box center [476, 280] width 31 height 7
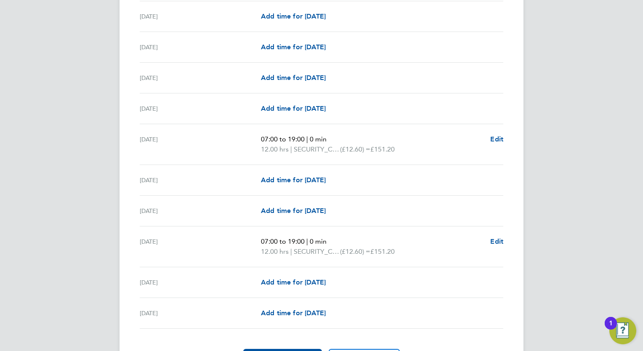
scroll to position [968, 0]
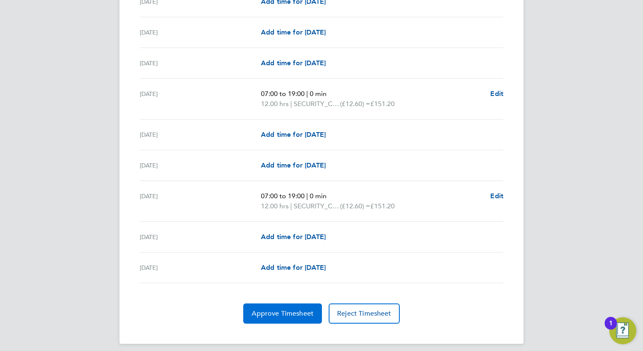
click at [295, 311] on span "Approve Timesheet" at bounding box center [283, 313] width 62 height 8
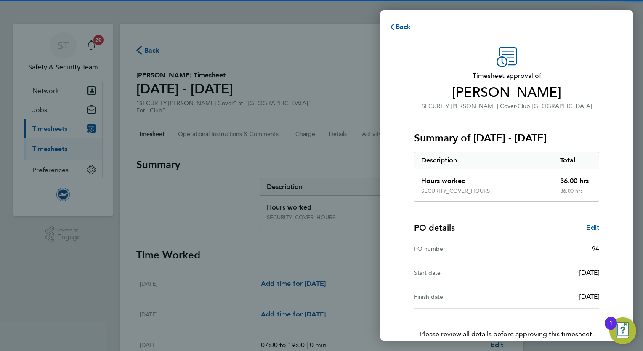
scroll to position [51, 0]
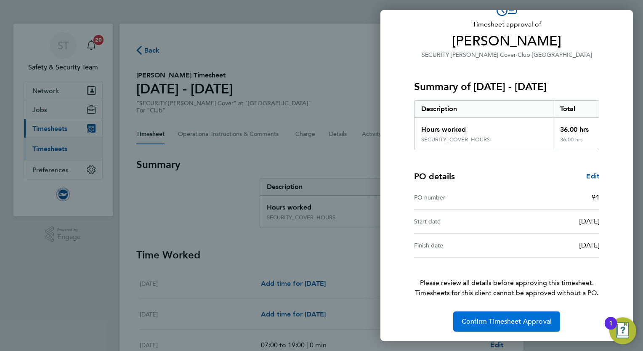
click at [498, 330] on button "Confirm Timesheet Approval" at bounding box center [506, 321] width 107 height 20
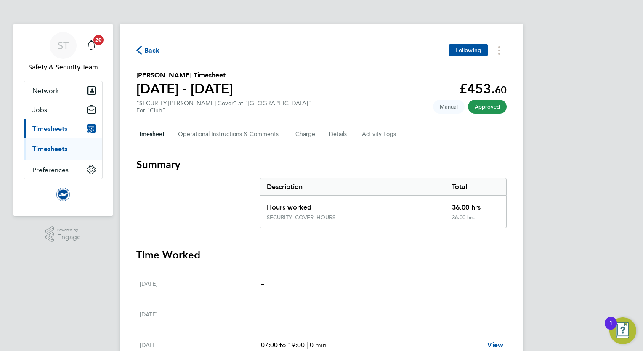
click at [59, 147] on link "Timesheets" at bounding box center [49, 149] width 35 height 8
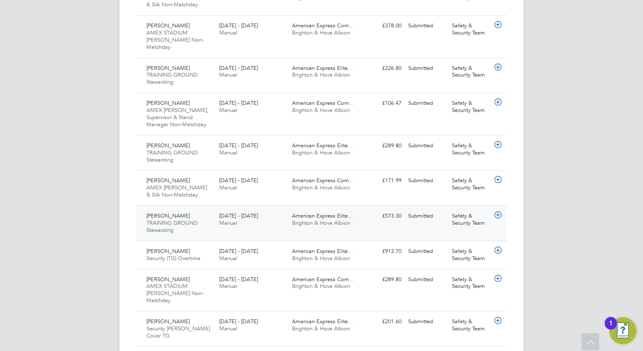
click at [260, 209] on div "1 - 31 Aug 2025 Manual" at bounding box center [252, 219] width 73 height 21
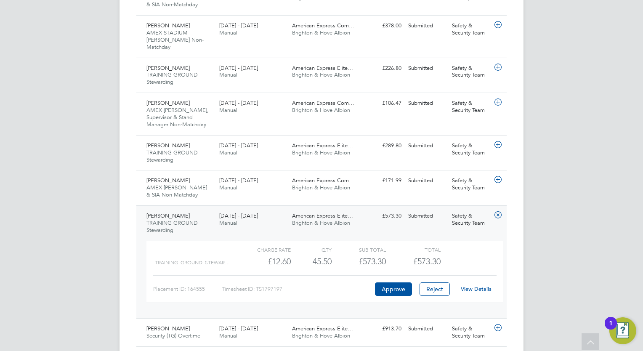
click at [483, 285] on link "View Details" at bounding box center [476, 288] width 31 height 7
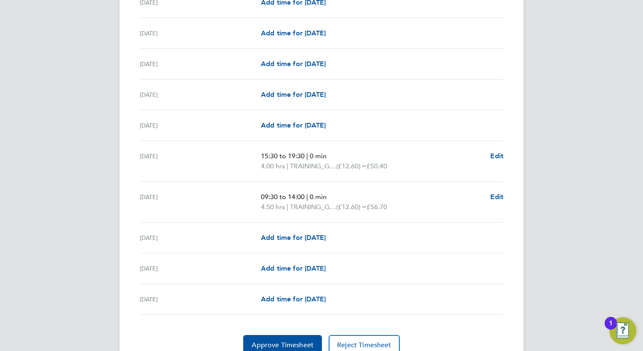
scroll to position [1001, 0]
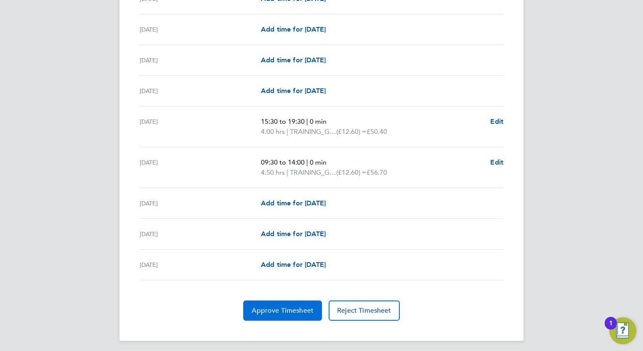
click at [273, 307] on span "Approve Timesheet" at bounding box center [283, 310] width 62 height 8
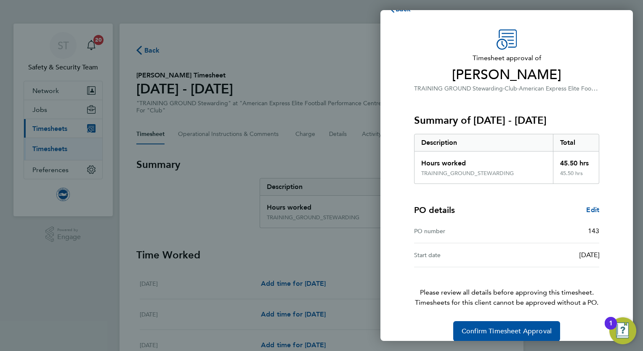
scroll to position [27, 0]
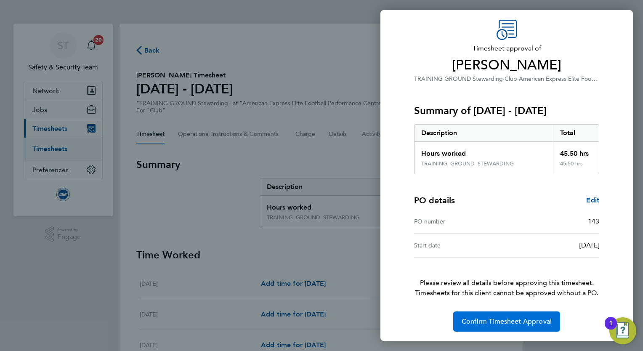
click at [511, 322] on span "Confirm Timesheet Approval" at bounding box center [507, 321] width 90 height 8
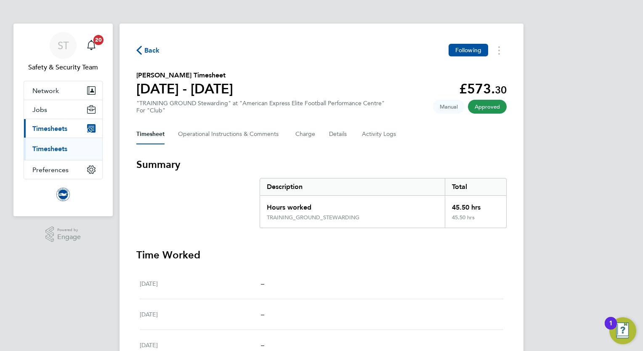
click at [55, 149] on link "Timesheets" at bounding box center [49, 149] width 35 height 8
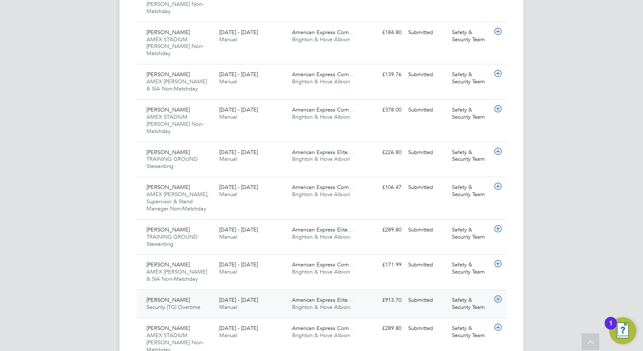
click at [267, 293] on div "1 - 31 Aug 2025 Manual" at bounding box center [252, 303] width 73 height 21
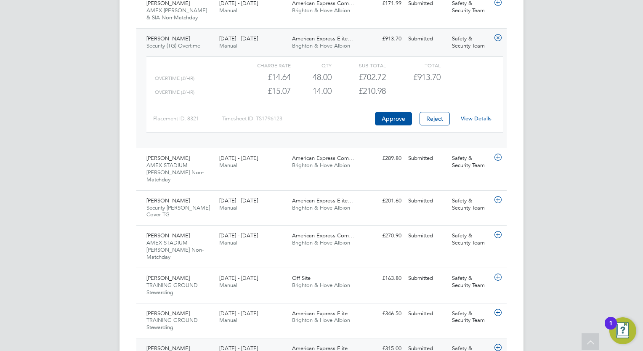
click at [278, 342] on div "1 - 31 Aug 2025 Manual" at bounding box center [252, 352] width 73 height 21
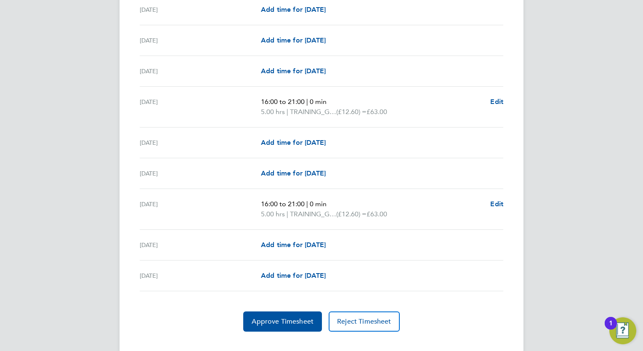
scroll to position [991, 0]
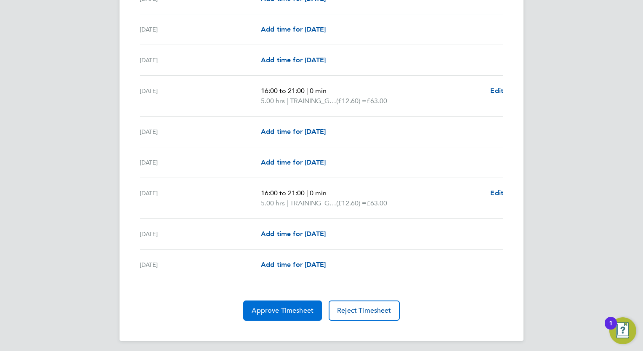
click at [265, 307] on span "Approve Timesheet" at bounding box center [283, 310] width 62 height 8
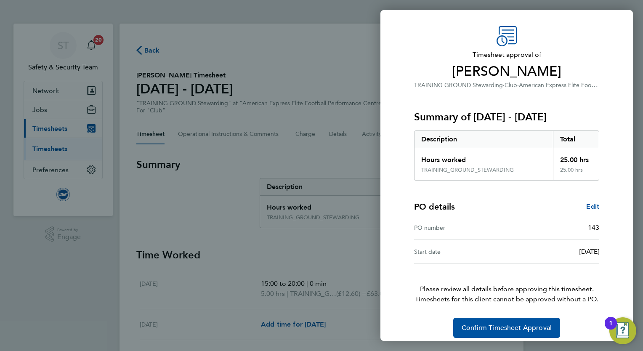
scroll to position [27, 0]
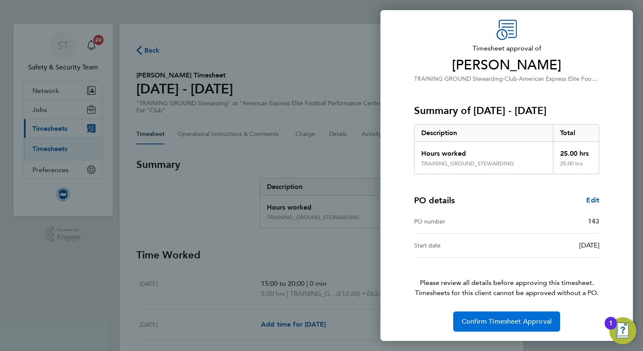
click at [514, 319] on span "Confirm Timesheet Approval" at bounding box center [507, 321] width 90 height 8
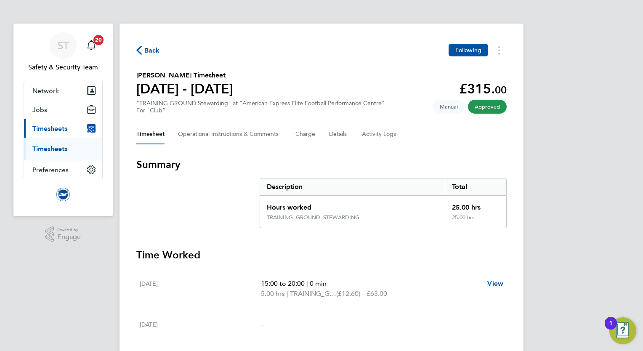
click at [56, 145] on link "Timesheets" at bounding box center [49, 149] width 35 height 8
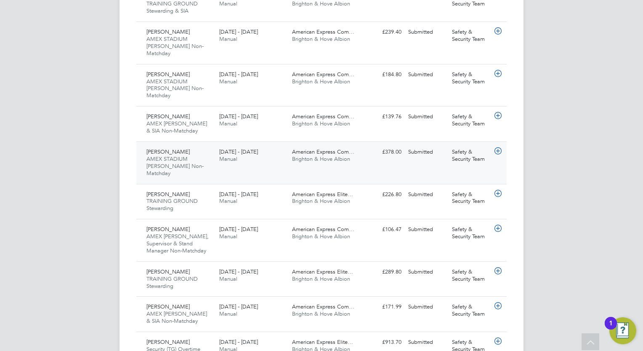
click at [273, 145] on div "1 - 31 Aug 2025 Manual" at bounding box center [252, 155] width 73 height 21
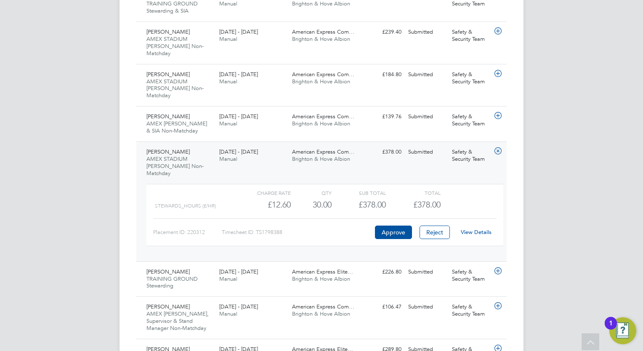
click at [485, 229] on link "View Details" at bounding box center [476, 232] width 31 height 7
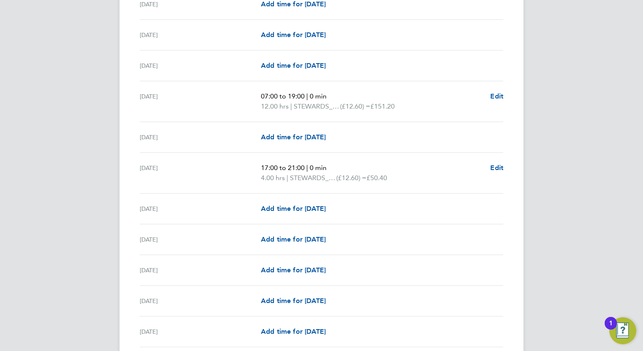
scroll to position [295, 0]
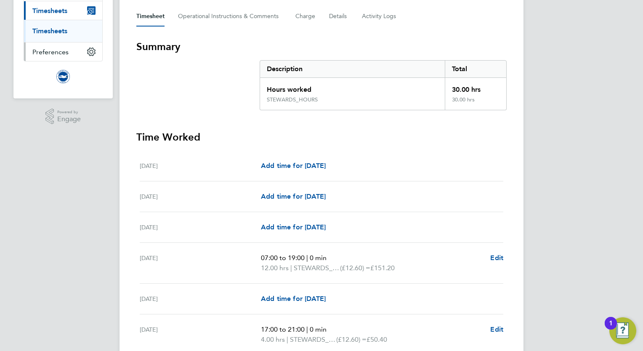
scroll to position [0, 0]
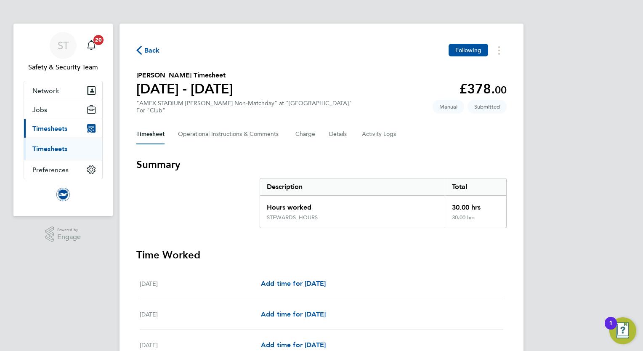
click at [51, 147] on link "Timesheets" at bounding box center [49, 149] width 35 height 8
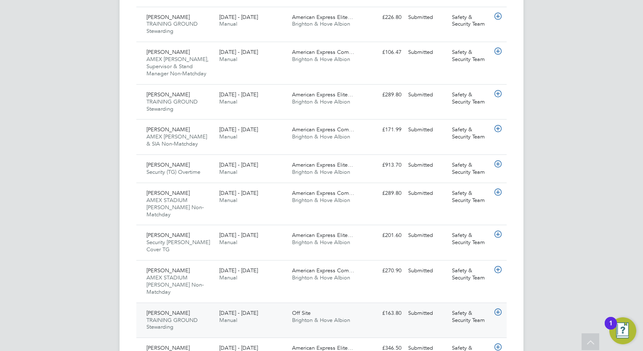
click at [193, 306] on div "Colin Bourne TRAINING GROUND Stewarding 1 - 31 Aug 2025" at bounding box center [179, 320] width 73 height 28
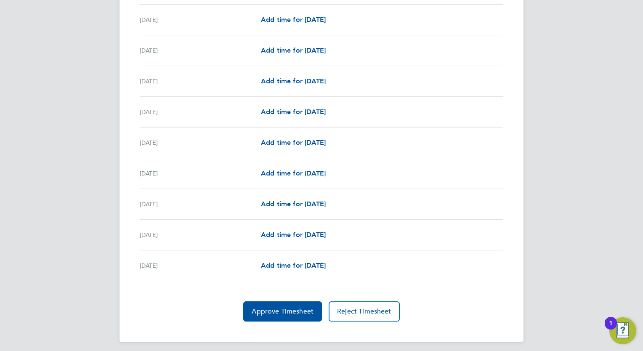
scroll to position [971, 0]
click at [279, 306] on span "Approve Timesheet" at bounding box center [283, 310] width 62 height 8
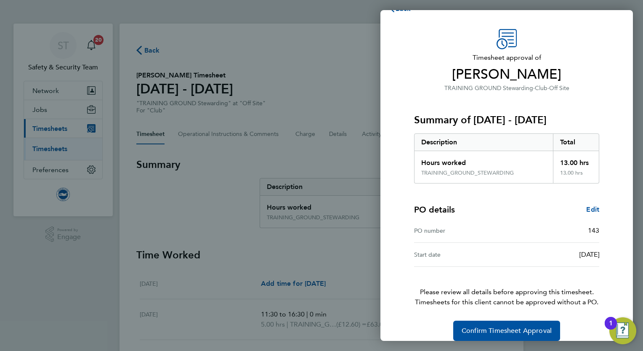
scroll to position [27, 0]
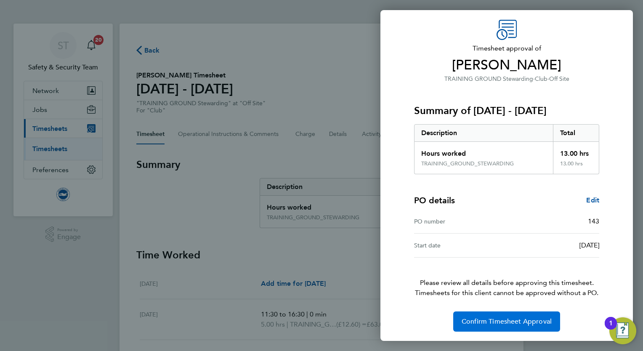
click at [490, 320] on span "Confirm Timesheet Approval" at bounding box center [507, 321] width 90 height 8
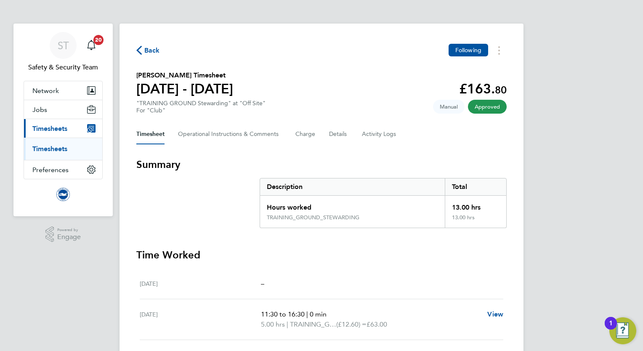
click at [54, 149] on link "Timesheets" at bounding box center [49, 149] width 35 height 8
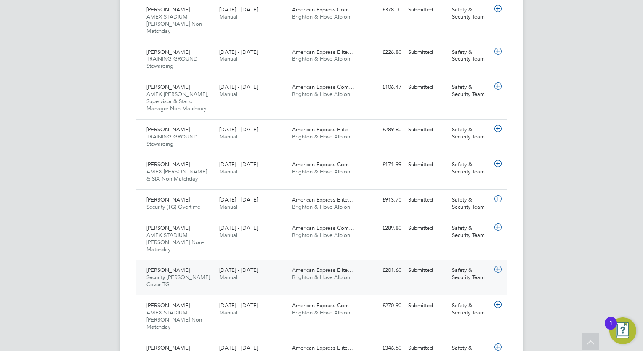
click at [280, 264] on div "1 - 31 Aug 2025 Manual" at bounding box center [252, 274] width 73 height 21
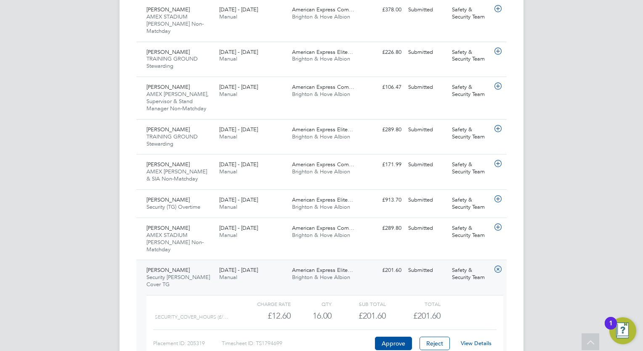
click at [483, 340] on link "View Details" at bounding box center [476, 343] width 31 height 7
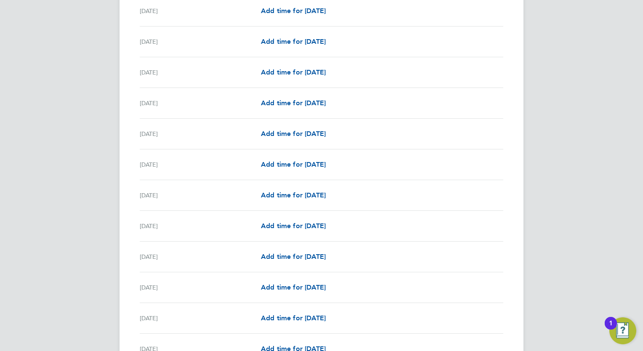
scroll to position [961, 0]
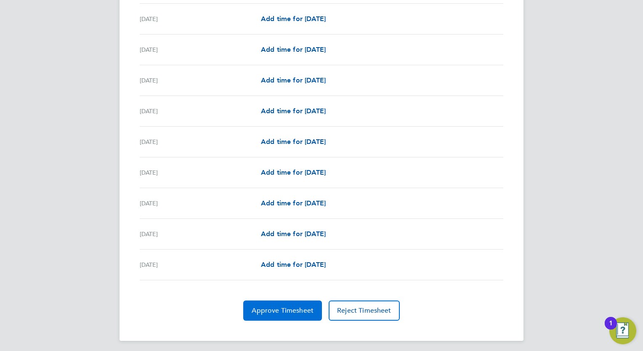
click at [268, 307] on span "Approve Timesheet" at bounding box center [283, 310] width 62 height 8
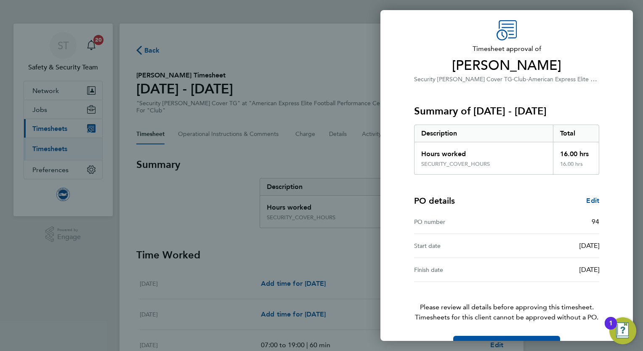
scroll to position [51, 0]
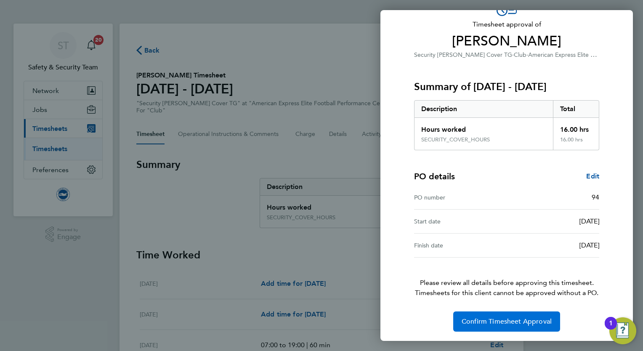
click at [500, 326] on button "Confirm Timesheet Approval" at bounding box center [506, 321] width 107 height 20
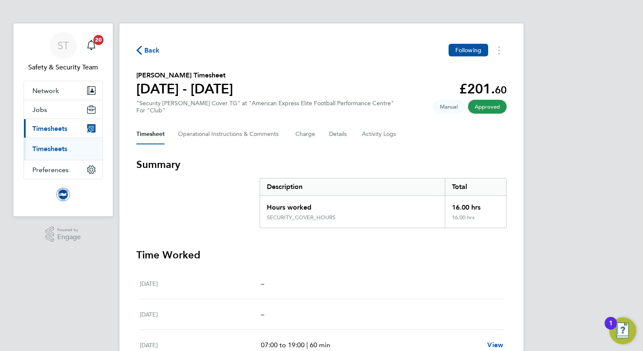
click at [52, 146] on link "Timesheets" at bounding box center [49, 149] width 35 height 8
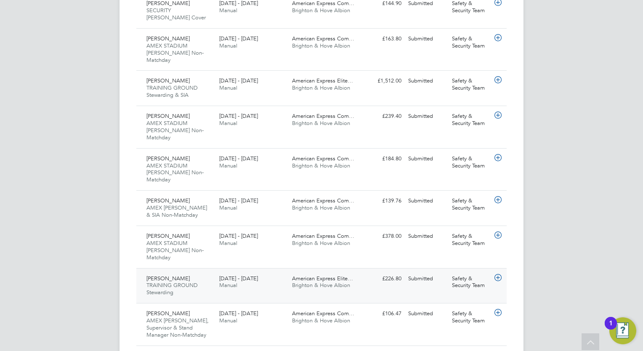
click at [293, 268] on div "Trevor Hills TRAINING GROUND Stewarding 1 - 31 Aug 2025 1 - 31 Aug 2025 Manual …" at bounding box center [321, 285] width 370 height 35
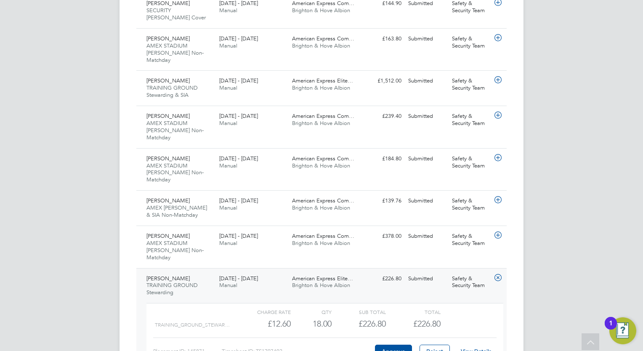
click at [484, 348] on link "View Details" at bounding box center [476, 351] width 31 height 7
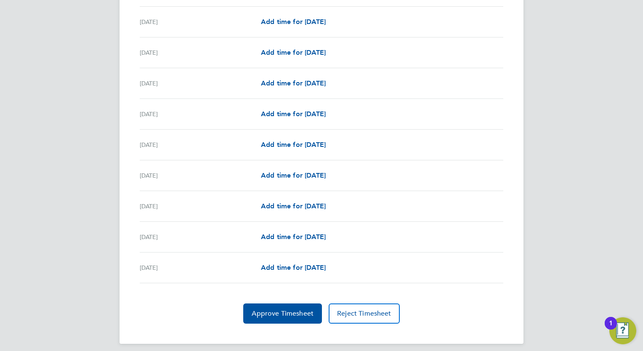
scroll to position [971, 0]
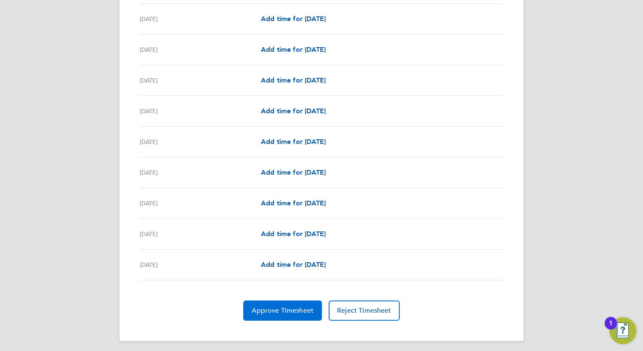
click at [276, 310] on span "Approve Timesheet" at bounding box center [283, 310] width 62 height 8
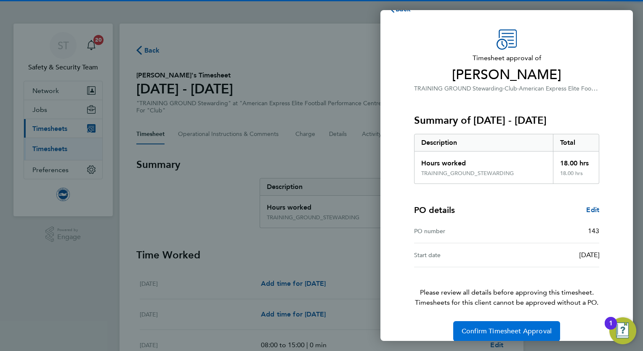
scroll to position [27, 0]
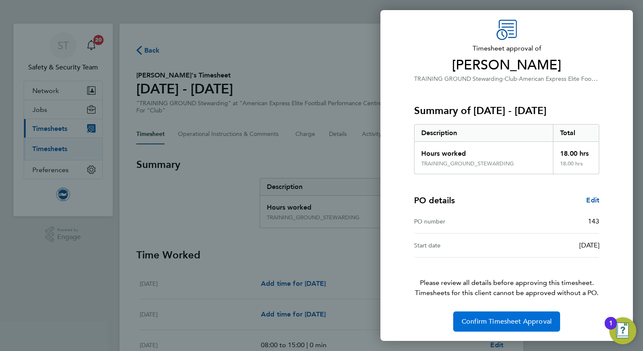
click at [502, 326] on button "Confirm Timesheet Approval" at bounding box center [506, 321] width 107 height 20
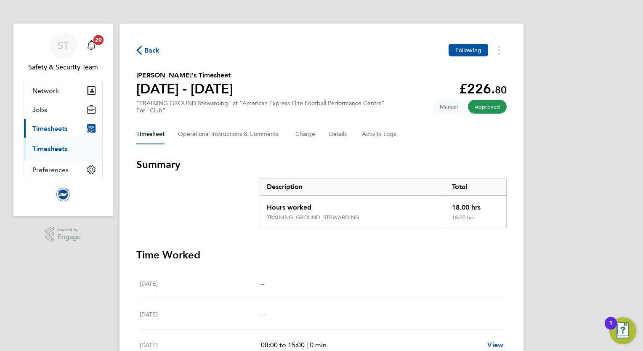
click at [54, 151] on link "Timesheets" at bounding box center [49, 149] width 35 height 8
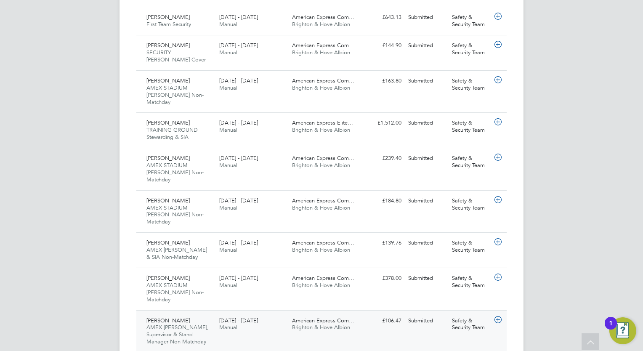
click at [291, 314] on div "American Express Com… Brighton & Hove Albion" at bounding box center [325, 324] width 73 height 21
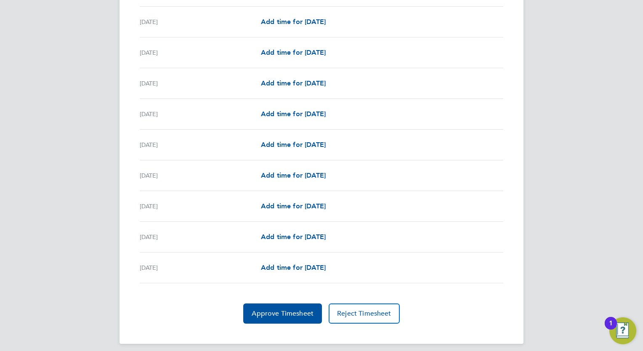
scroll to position [951, 0]
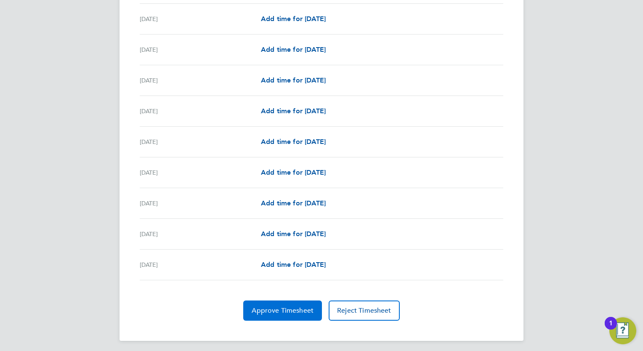
click at [277, 308] on span "Approve Timesheet" at bounding box center [283, 310] width 62 height 8
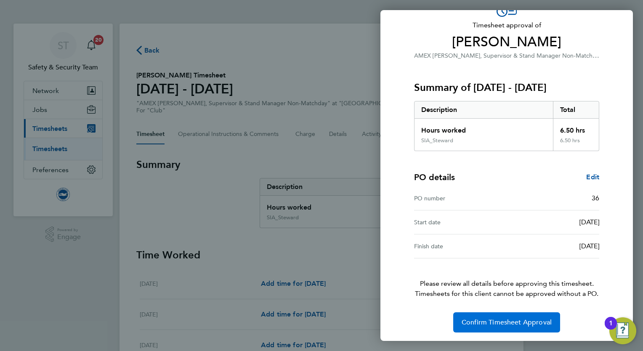
scroll to position [51, 0]
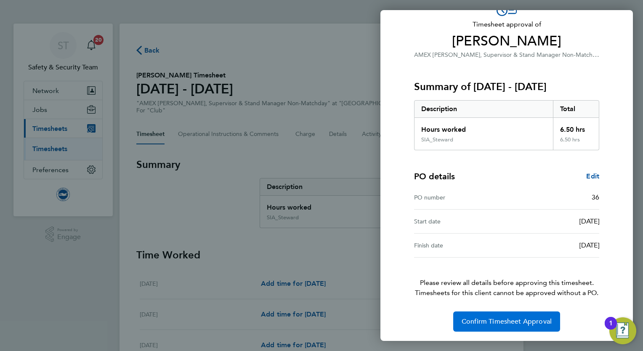
click at [516, 319] on span "Confirm Timesheet Approval" at bounding box center [507, 321] width 90 height 8
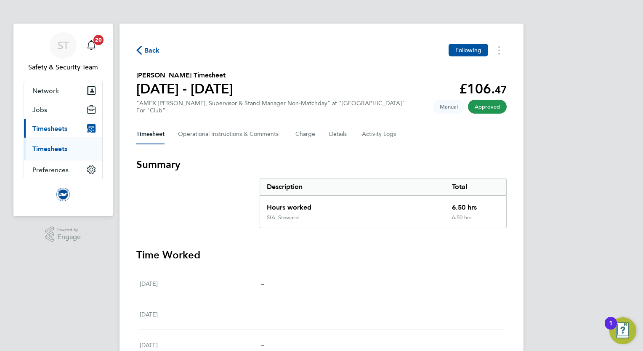
click at [56, 145] on link "Timesheets" at bounding box center [49, 149] width 35 height 8
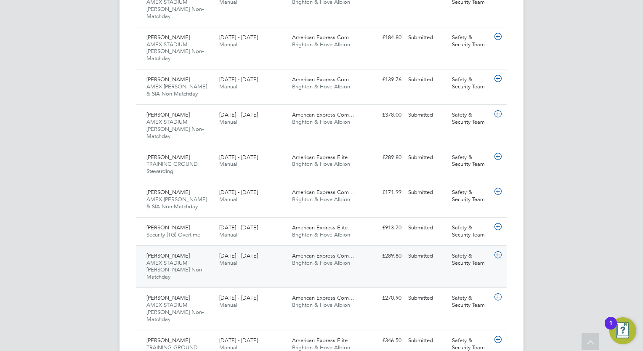
click at [335, 259] on span "Brighton & Hove Albion" at bounding box center [321, 262] width 58 height 7
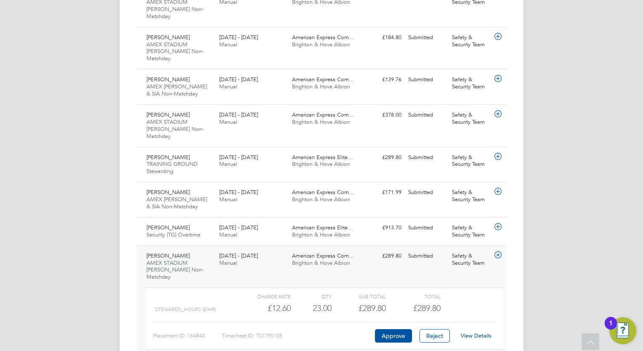
click at [482, 332] on link "View Details" at bounding box center [476, 335] width 31 height 7
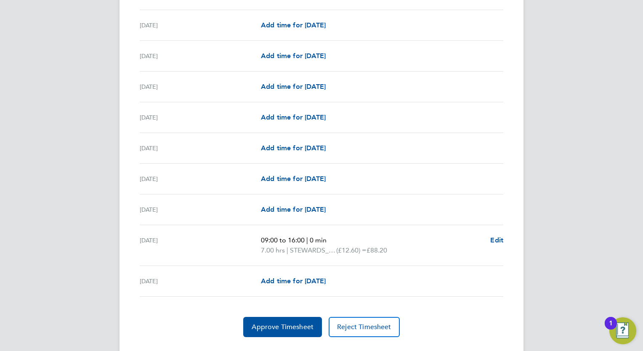
scroll to position [968, 0]
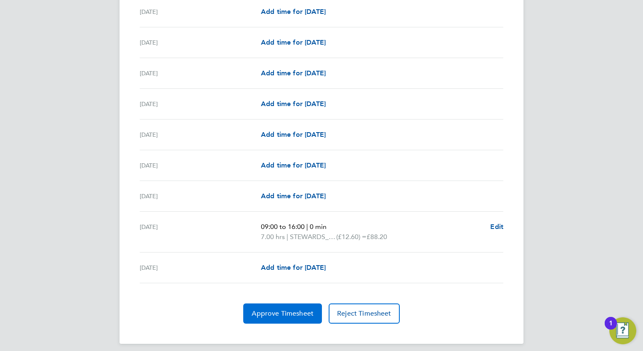
click at [284, 311] on span "Approve Timesheet" at bounding box center [283, 313] width 62 height 8
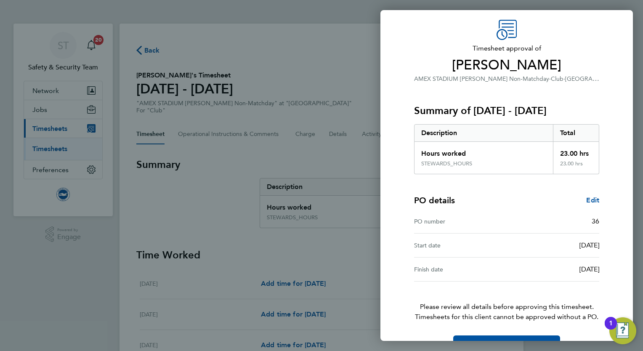
scroll to position [51, 0]
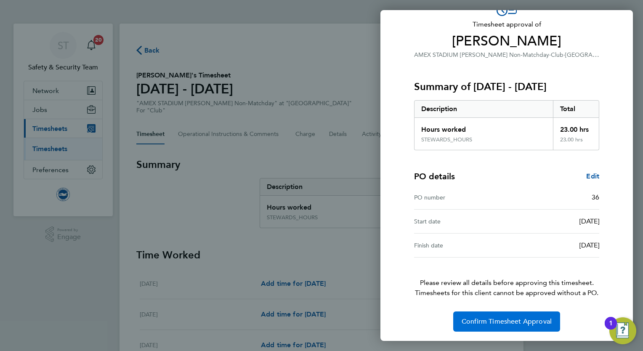
click at [487, 319] on span "Confirm Timesheet Approval" at bounding box center [507, 321] width 90 height 8
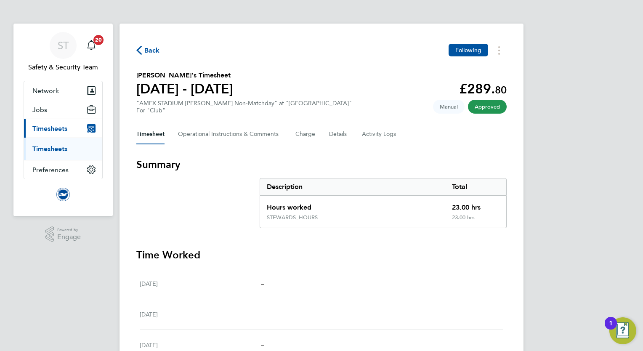
click at [56, 149] on link "Timesheets" at bounding box center [49, 149] width 35 height 8
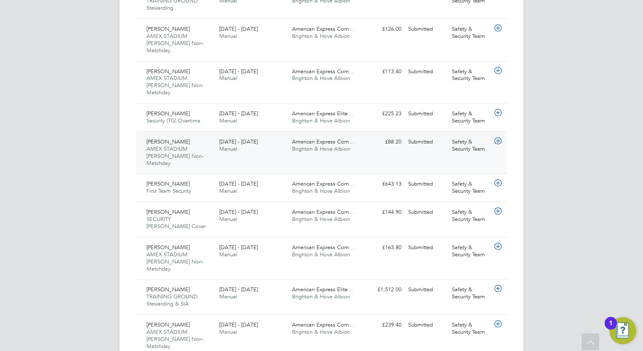
click at [297, 145] on span "Brighton & Hove Albion" at bounding box center [321, 148] width 58 height 7
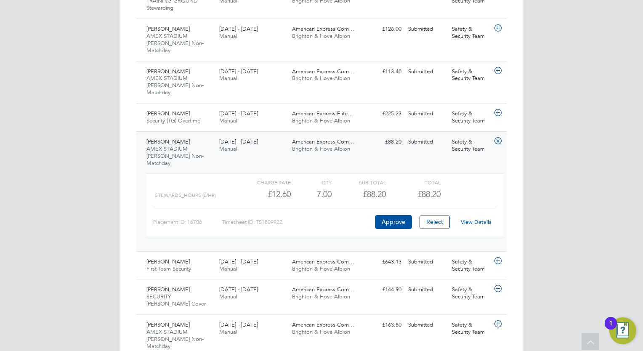
click at [482, 218] on link "View Details" at bounding box center [476, 221] width 31 height 7
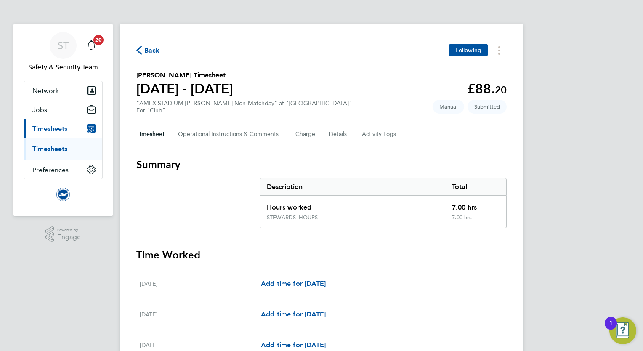
click at [51, 151] on link "Timesheets" at bounding box center [49, 149] width 35 height 8
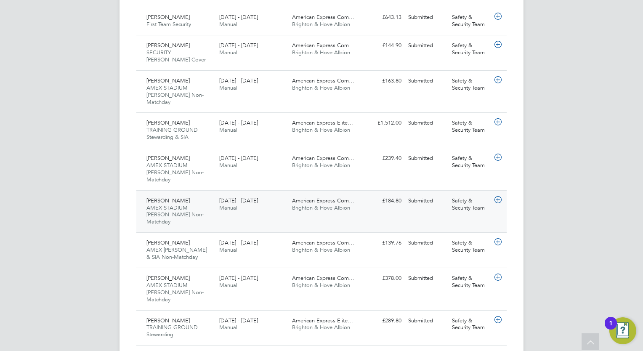
click at [269, 194] on div "[DATE] - [DATE] Manual" at bounding box center [252, 204] width 73 height 21
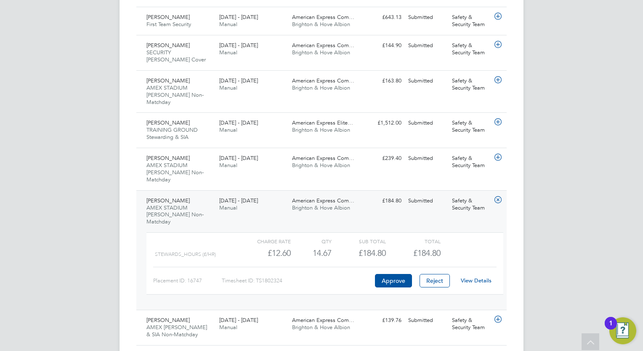
click at [484, 277] on link "View Details" at bounding box center [476, 280] width 31 height 7
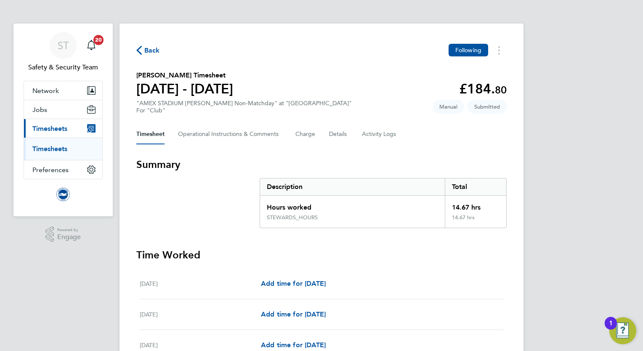
click at [51, 150] on link "Timesheets" at bounding box center [49, 149] width 35 height 8
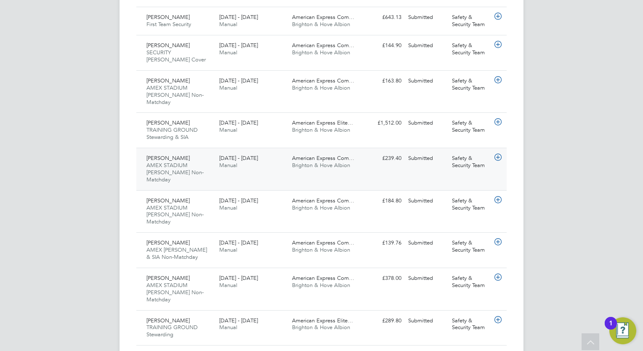
click at [267, 152] on div "1 - 31 Aug 2025 Manual" at bounding box center [252, 162] width 73 height 21
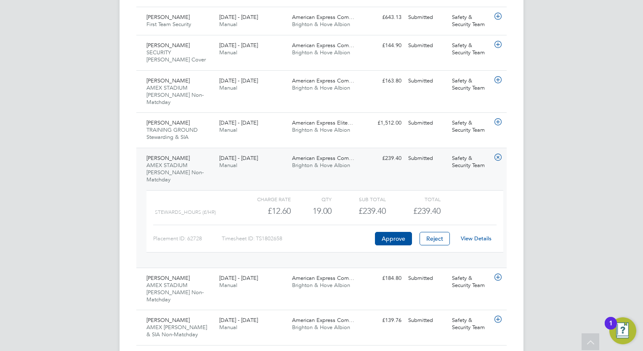
click at [475, 235] on link "View Details" at bounding box center [476, 238] width 31 height 7
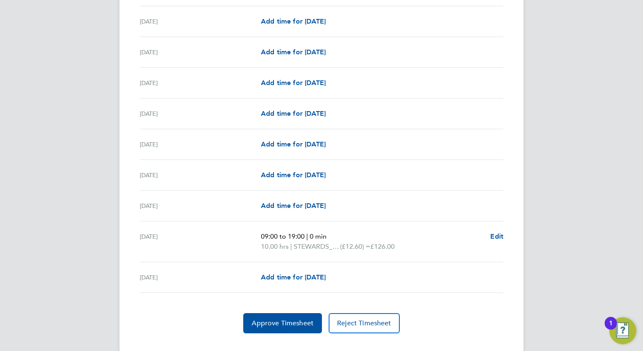
scroll to position [961, 0]
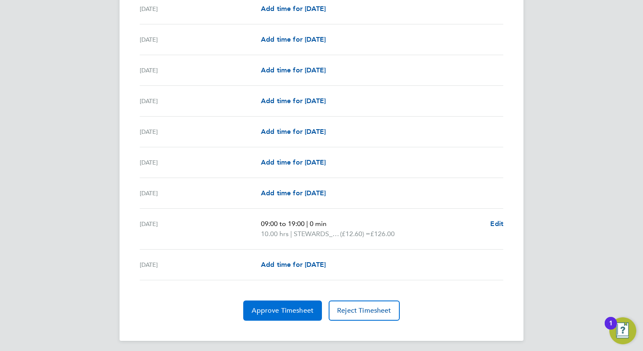
click at [278, 307] on span "Approve Timesheet" at bounding box center [283, 310] width 62 height 8
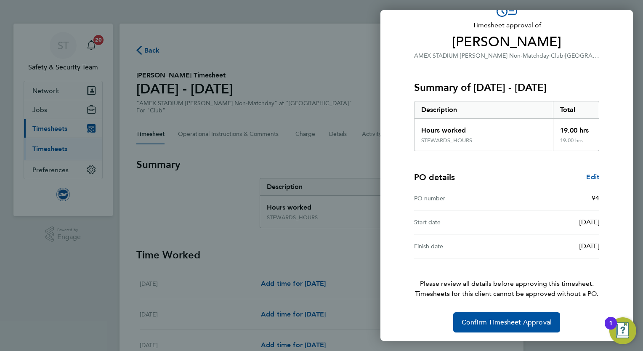
scroll to position [51, 0]
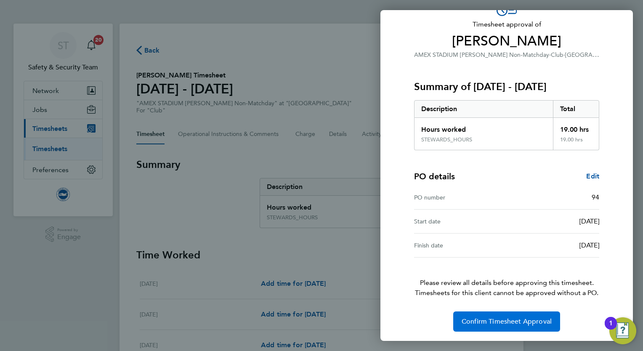
click at [481, 321] on span "Confirm Timesheet Approval" at bounding box center [507, 321] width 90 height 8
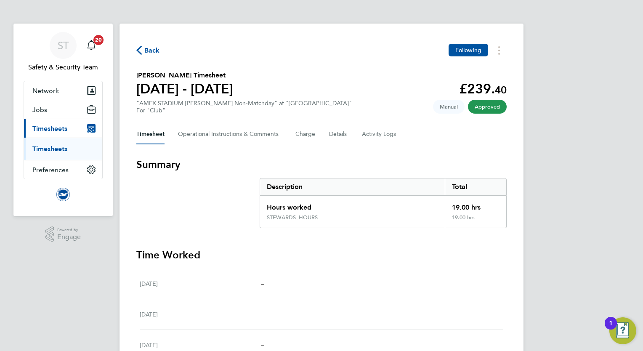
click at [47, 150] on link "Timesheets" at bounding box center [49, 149] width 35 height 8
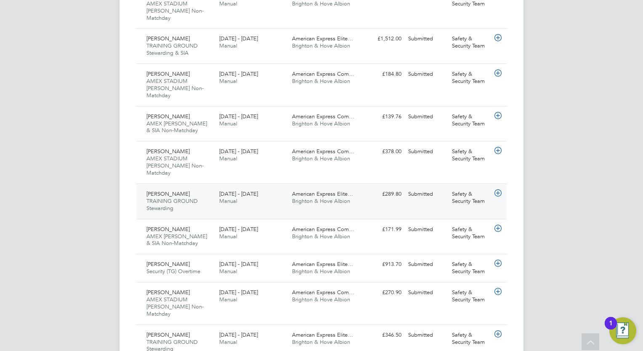
click at [298, 197] on span "Brighton & Hove Albion" at bounding box center [321, 200] width 58 height 7
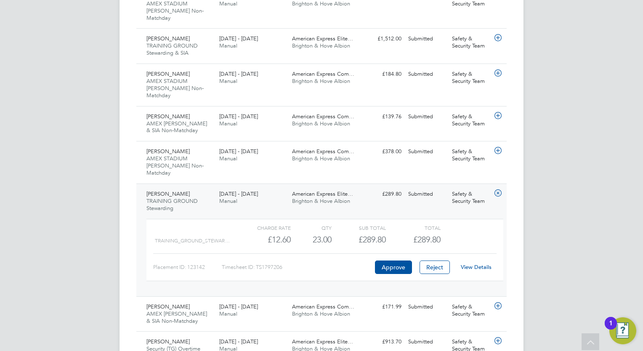
click at [487, 264] on link "View Details" at bounding box center [476, 267] width 31 height 7
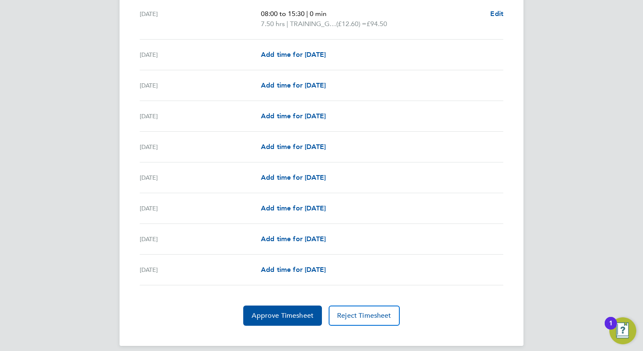
scroll to position [971, 0]
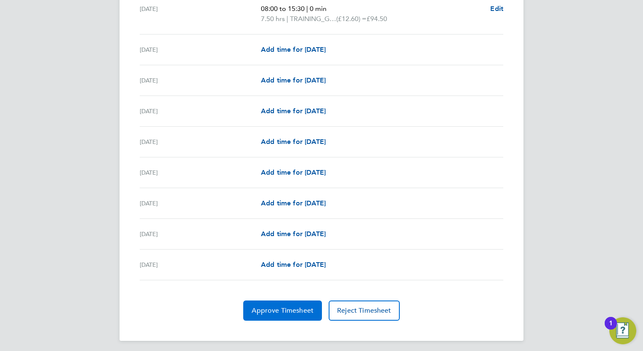
click at [276, 313] on button "Approve Timesheet" at bounding box center [282, 311] width 79 height 20
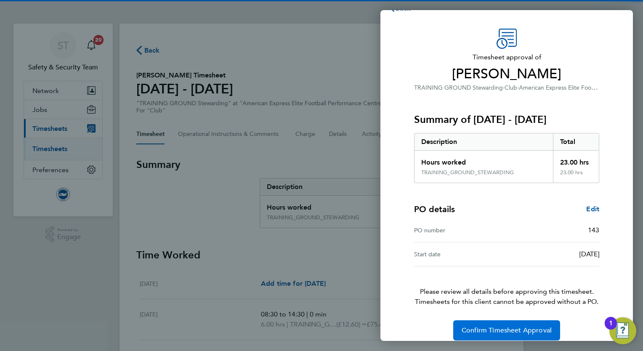
scroll to position [27, 0]
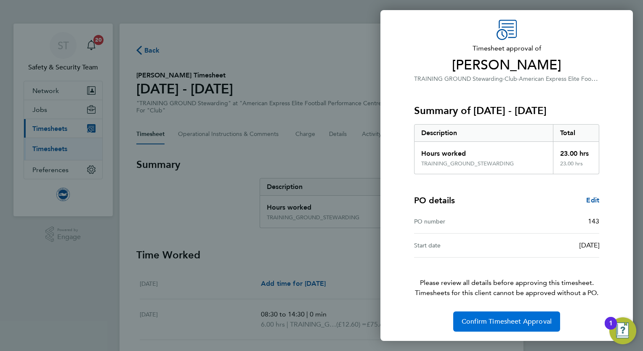
click at [480, 315] on button "Confirm Timesheet Approval" at bounding box center [506, 321] width 107 height 20
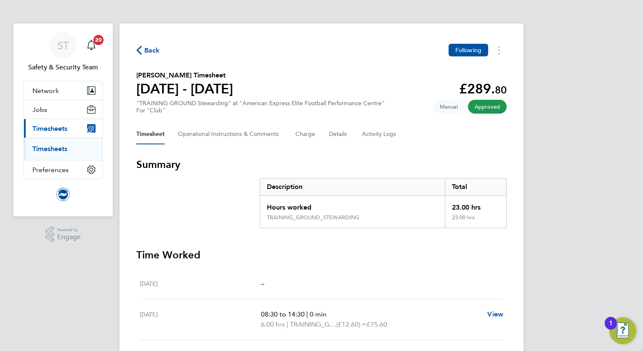
click at [54, 150] on link "Timesheets" at bounding box center [49, 149] width 35 height 8
